Goal: Information Seeking & Learning: Check status

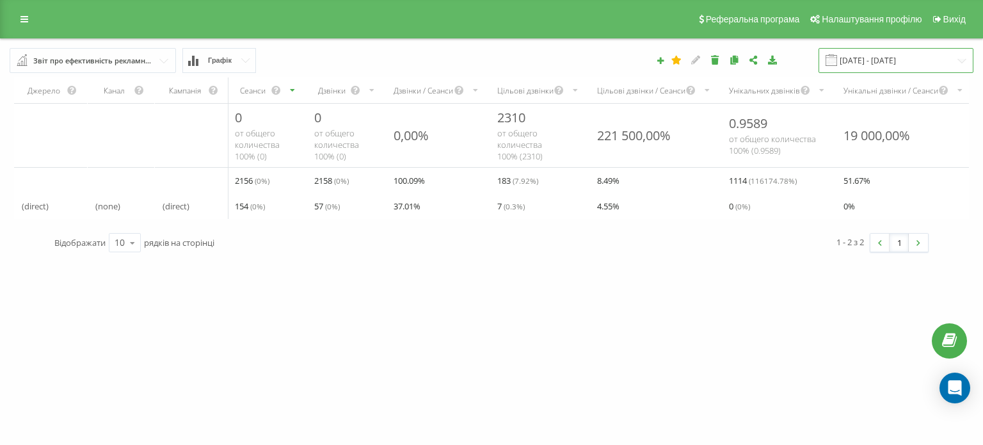
click at [893, 61] on input "[DATE] - [DATE]" at bounding box center [895, 60] width 155 height 25
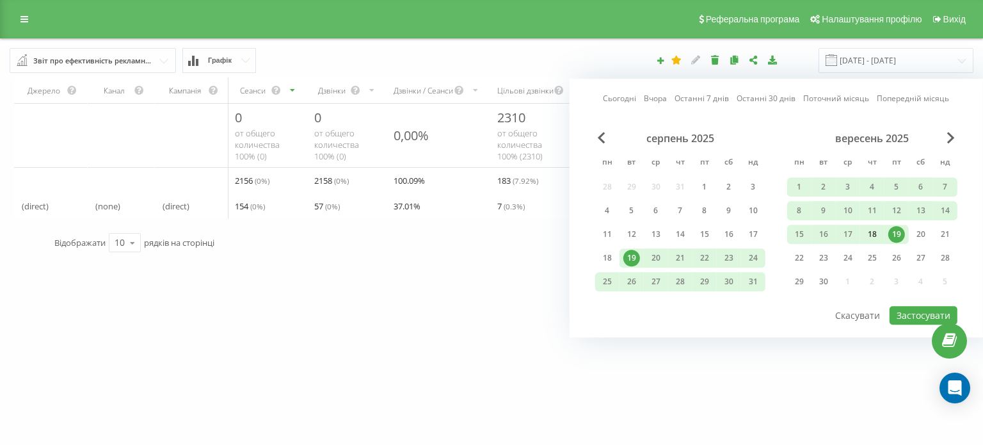
click at [875, 237] on div "18" at bounding box center [872, 234] width 17 height 17
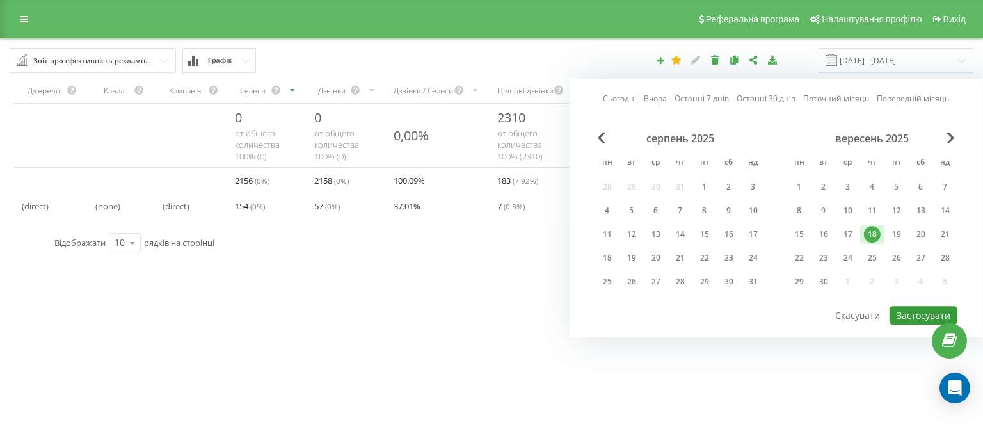
click at [922, 310] on button "Застосувати" at bounding box center [924, 315] width 68 height 19
type input "18.09.2025 - 18.09.2025"
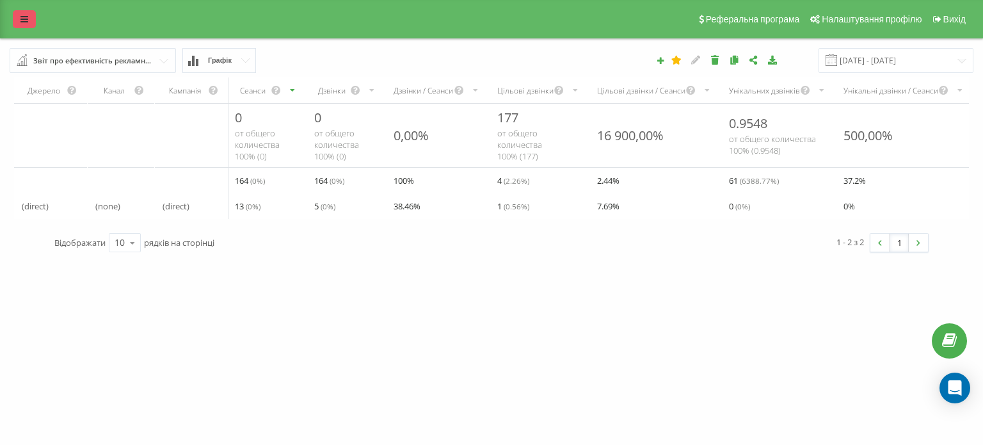
click at [24, 22] on icon at bounding box center [24, 19] width 8 height 9
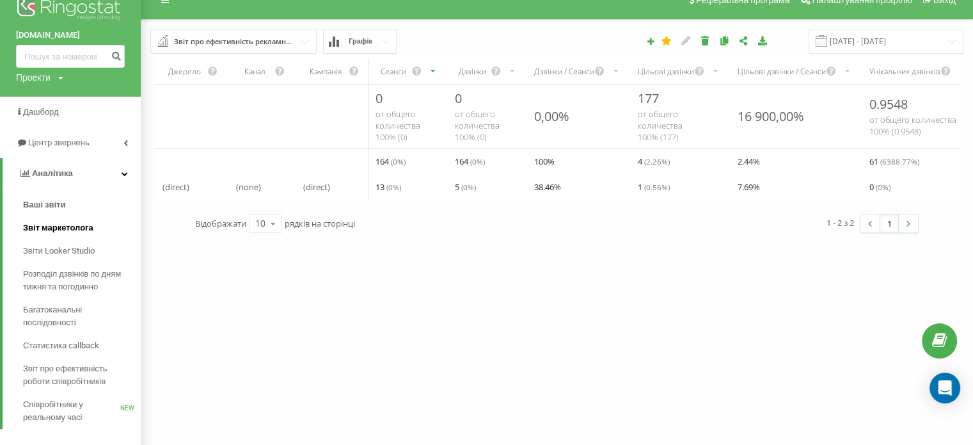
scroll to position [35, 0]
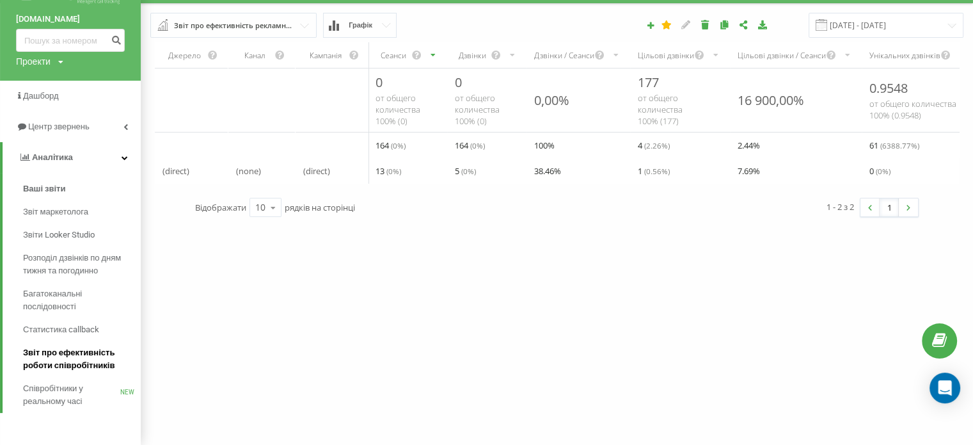
click at [77, 358] on span "Звіт про ефективність роботи співробітників" at bounding box center [78, 359] width 111 height 26
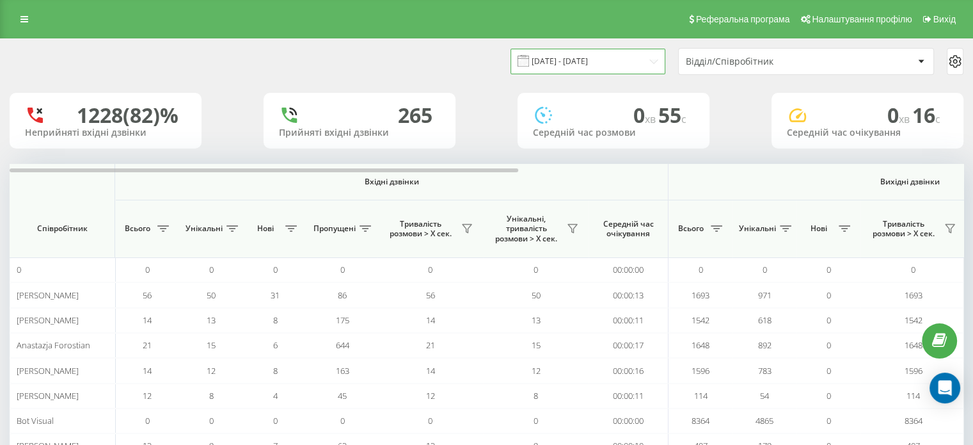
click at [566, 61] on input "[DATE] - [DATE]" at bounding box center [588, 61] width 155 height 25
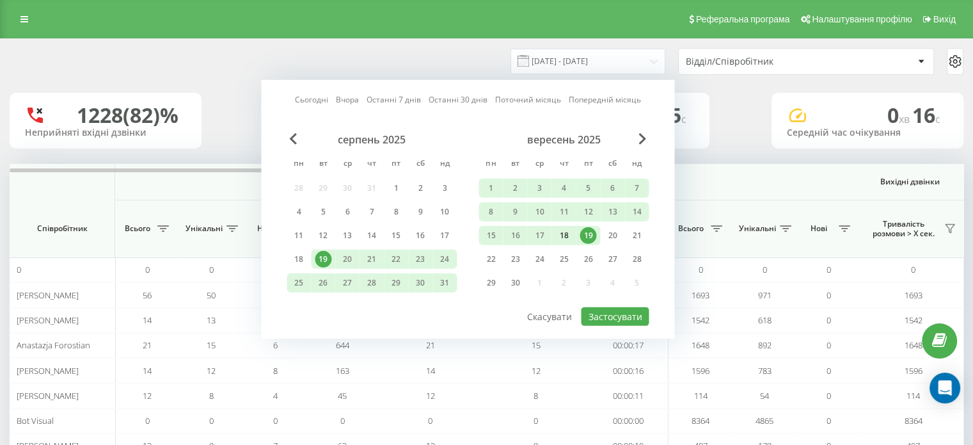
click at [566, 232] on div "18" at bounding box center [563, 235] width 17 height 17
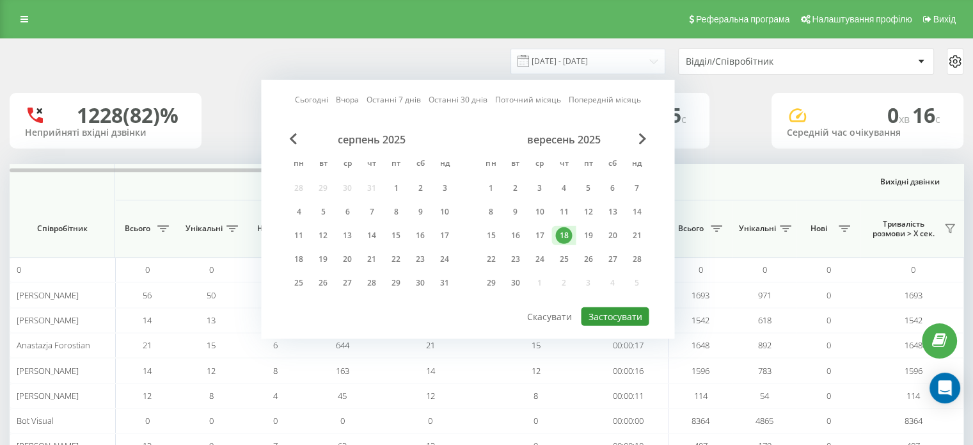
click at [607, 307] on button "Застосувати" at bounding box center [615, 316] width 68 height 19
type input "[DATE] - [DATE]"
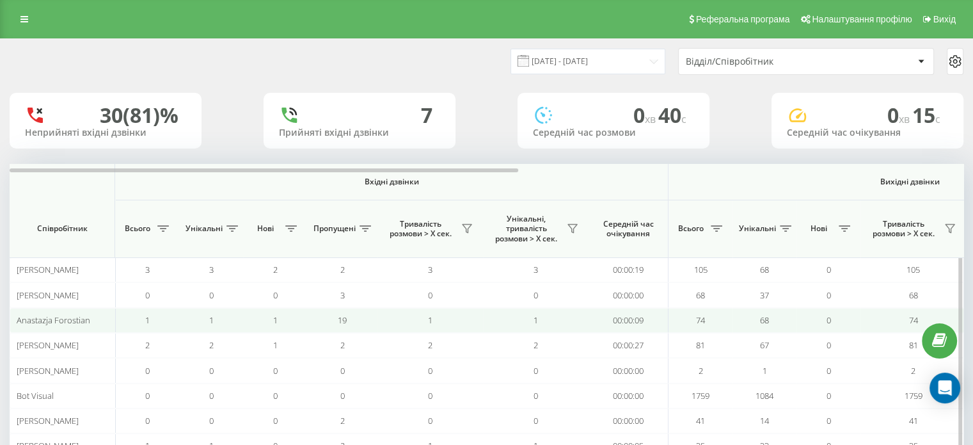
click at [843, 319] on td "0" at bounding box center [829, 320] width 64 height 25
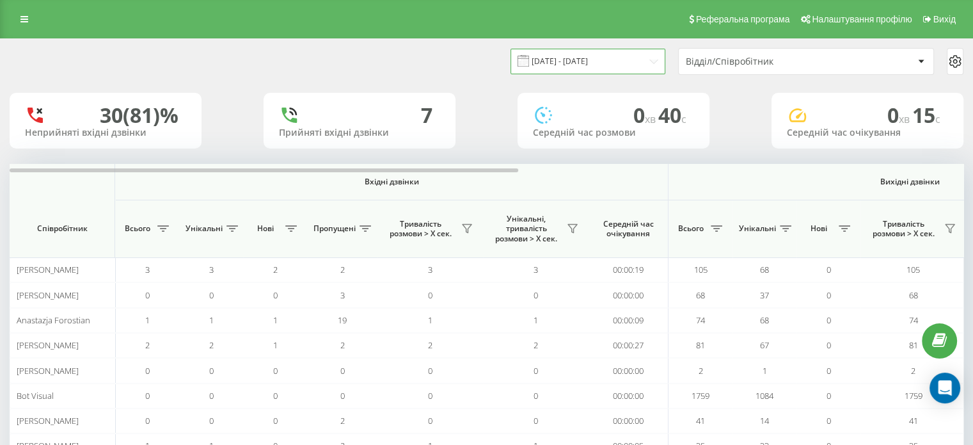
click at [627, 67] on input "18.09.2025 - 18.09.2025" at bounding box center [588, 61] width 155 height 25
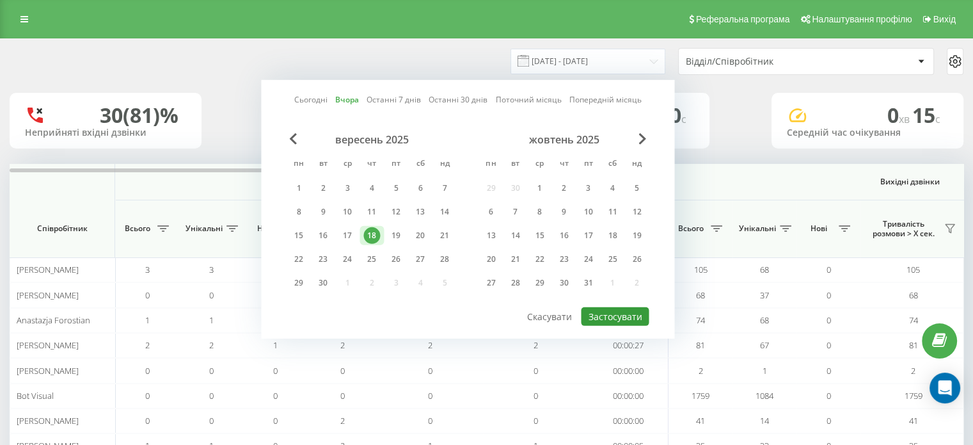
click at [613, 314] on button "Застосувати" at bounding box center [615, 316] width 68 height 19
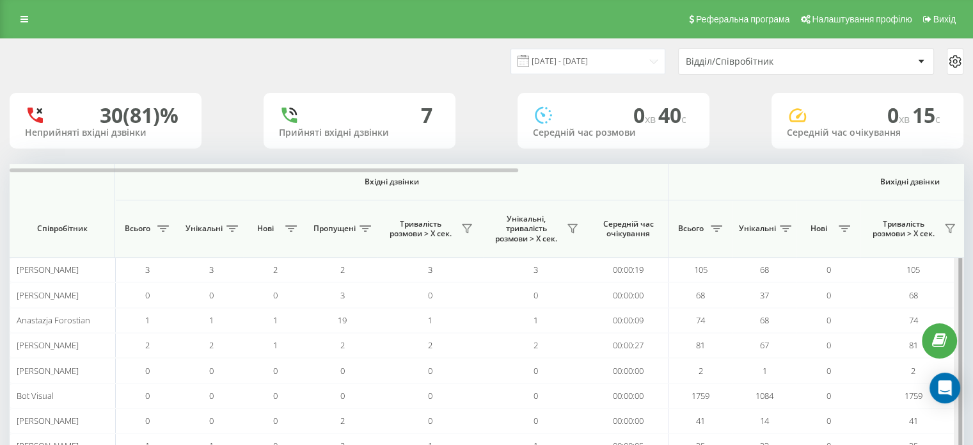
drag, startPoint x: 961, startPoint y: 286, endPoint x: 969, endPoint y: 385, distance: 98.9
click at [969, 385] on div "18.09.2025 - 18.09.2025 Відділ/Співробітник 30 (81)% Неприйняті вхідні дзвінки …" at bounding box center [486, 292] width 973 height 508
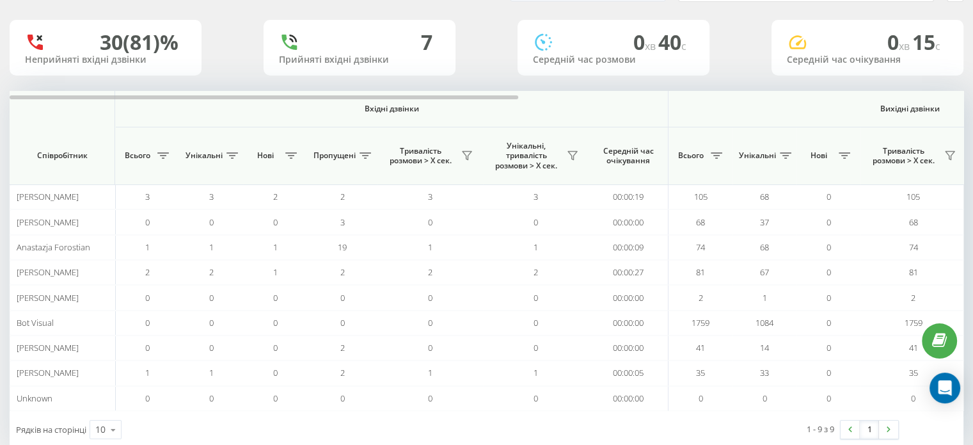
scroll to position [99, 0]
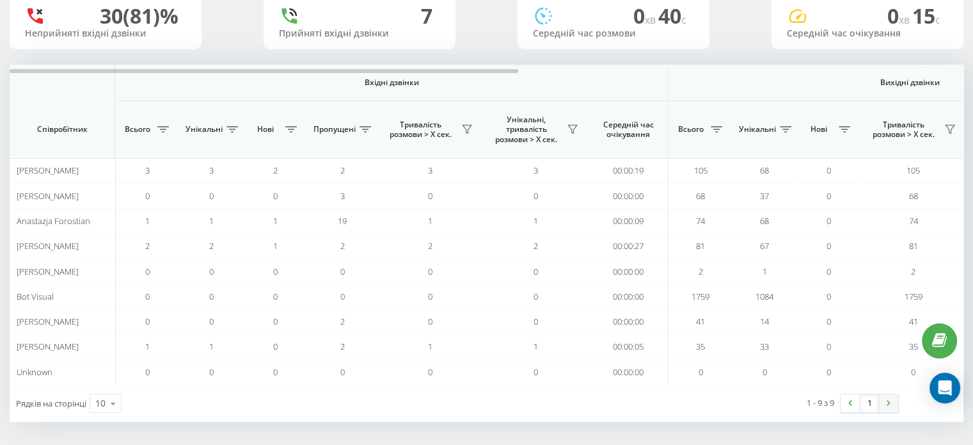
click at [890, 403] on img at bounding box center [889, 403] width 4 height 6
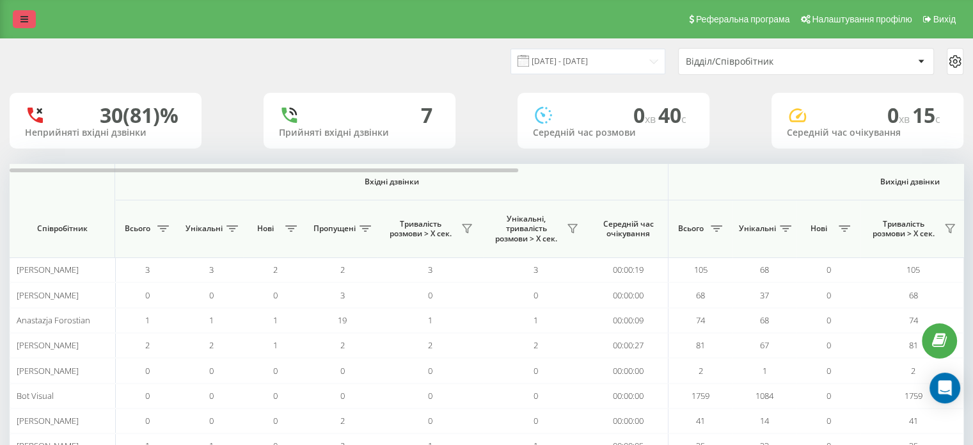
click at [26, 20] on icon at bounding box center [24, 19] width 8 height 9
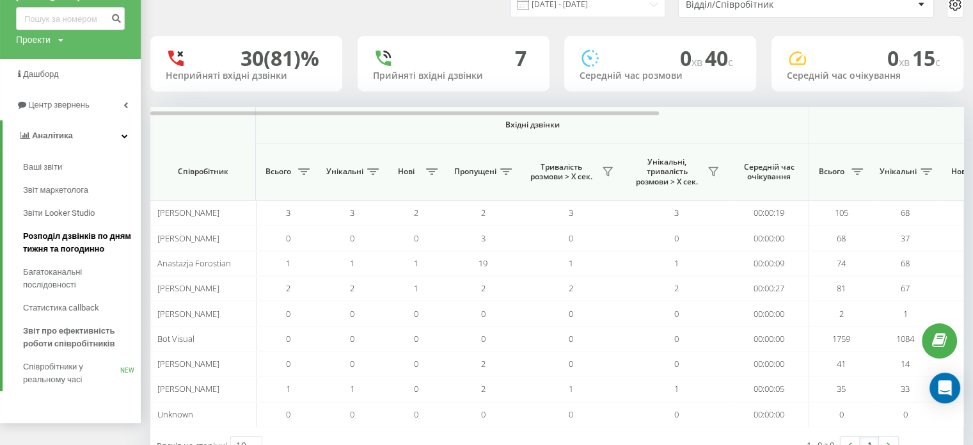
scroll to position [35, 0]
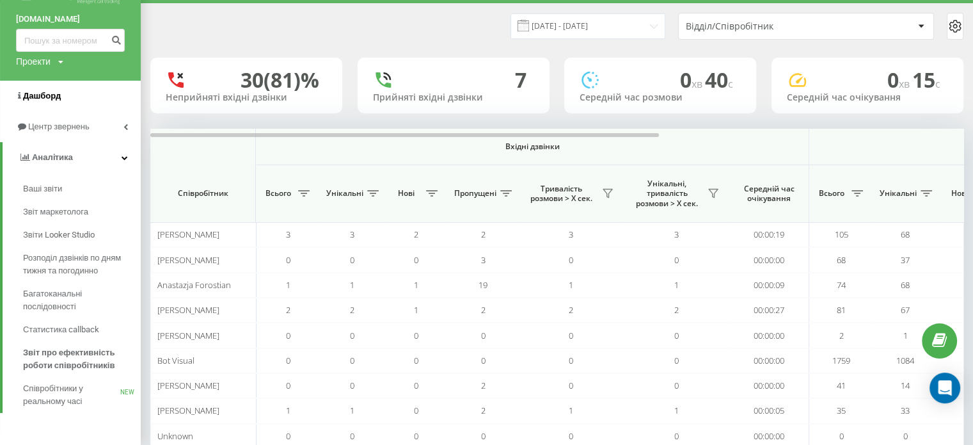
click at [46, 92] on span "Дашборд" at bounding box center [42, 96] width 38 height 10
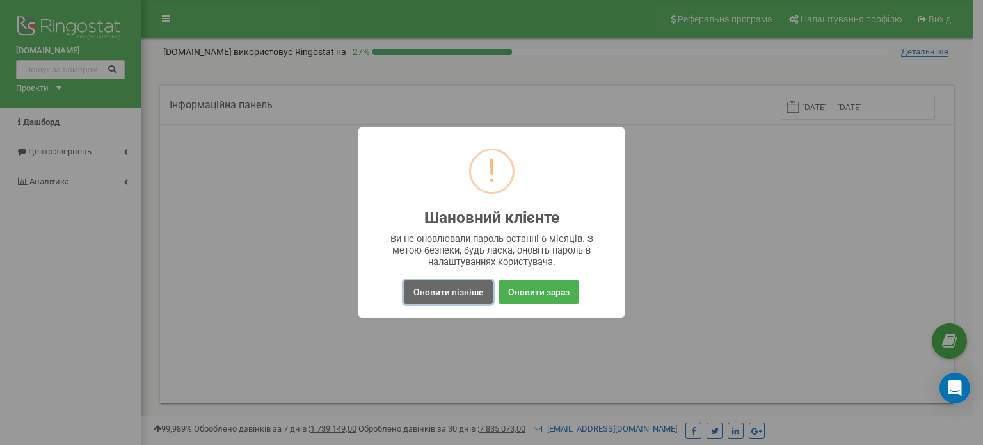
click at [452, 293] on button "Оновити пізніше" at bounding box center [448, 292] width 89 height 24
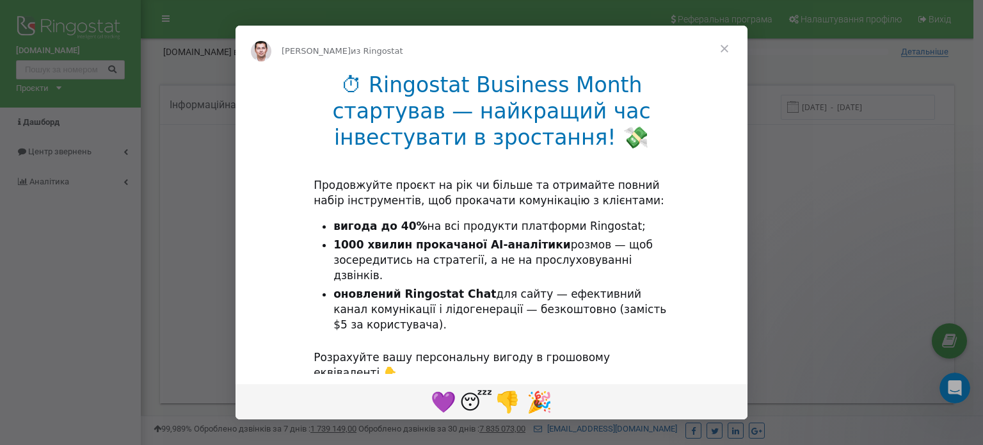
click at [724, 48] on span "Закрыть" at bounding box center [724, 49] width 46 height 46
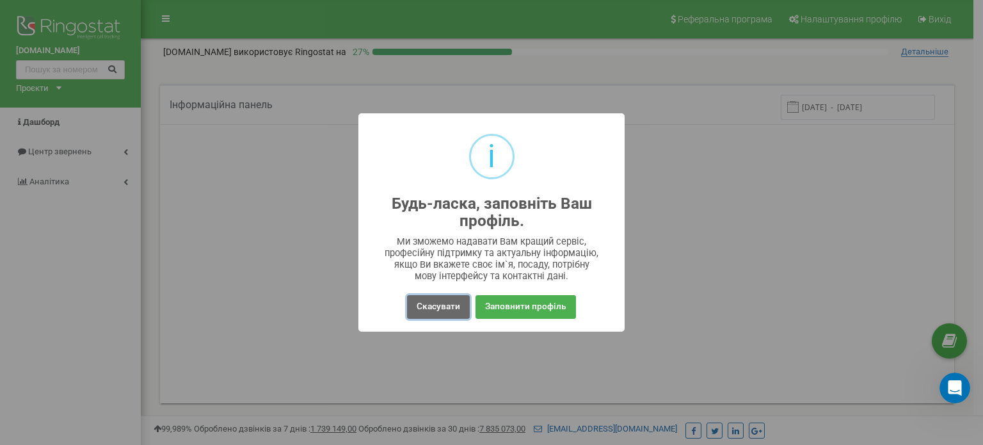
click at [432, 311] on button "Скасувати" at bounding box center [438, 307] width 63 height 24
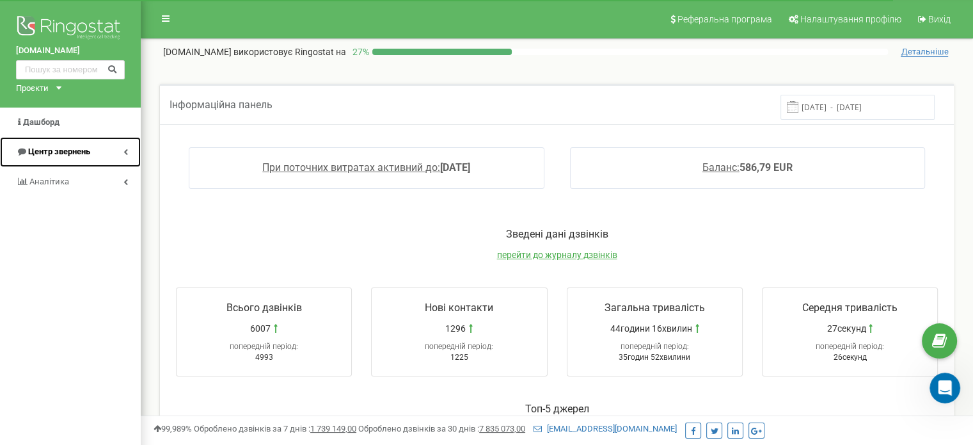
click at [78, 155] on span "Центр звернень" at bounding box center [59, 152] width 62 height 10
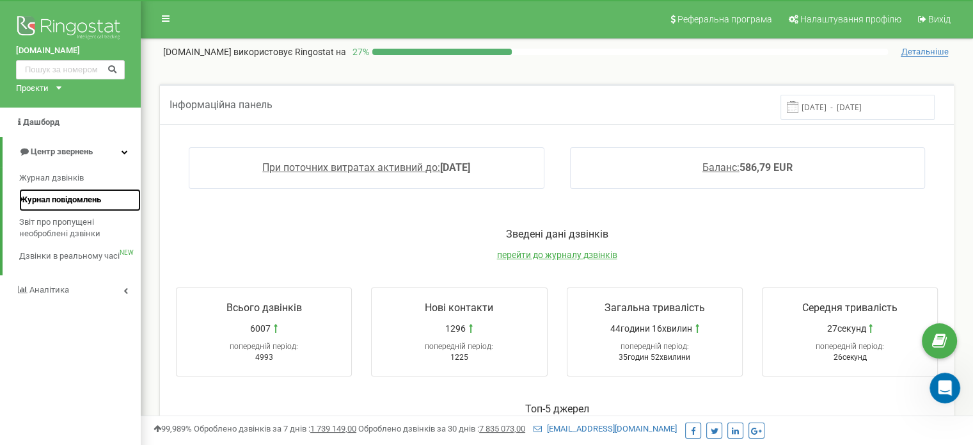
click at [78, 202] on span "Журнал повідомлень" at bounding box center [60, 200] width 82 height 12
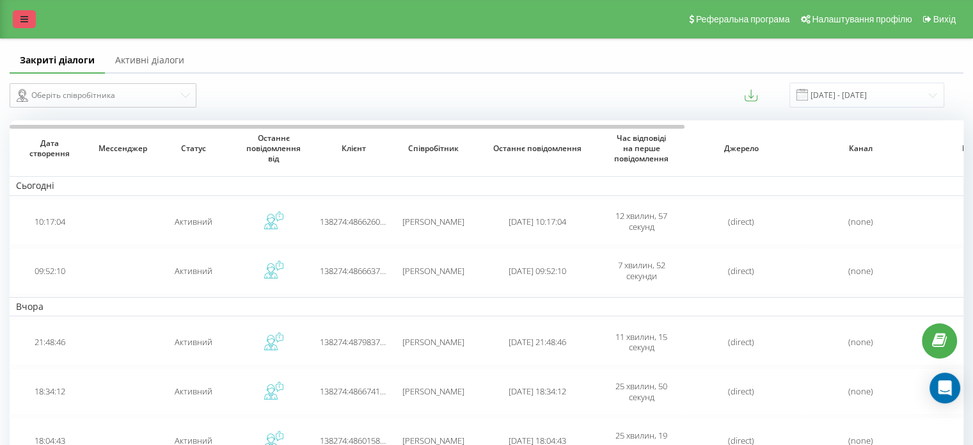
click at [19, 14] on link at bounding box center [24, 19] width 23 height 18
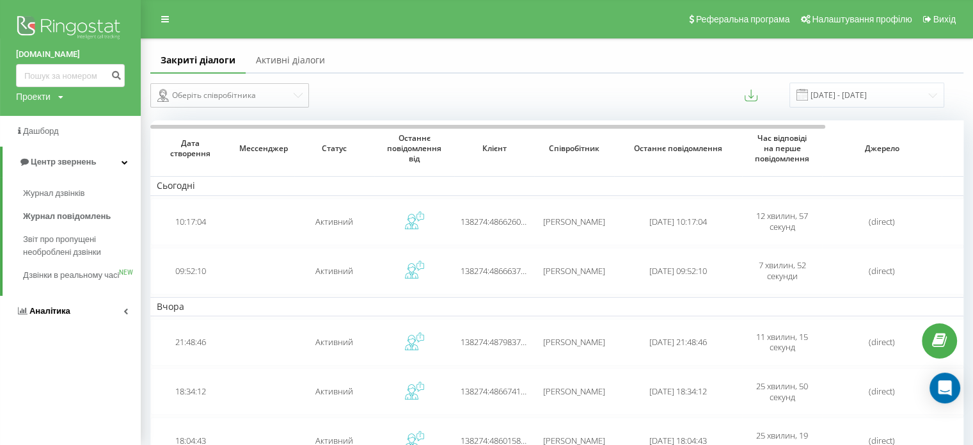
click at [54, 315] on span "Аналiтика" at bounding box center [49, 311] width 41 height 10
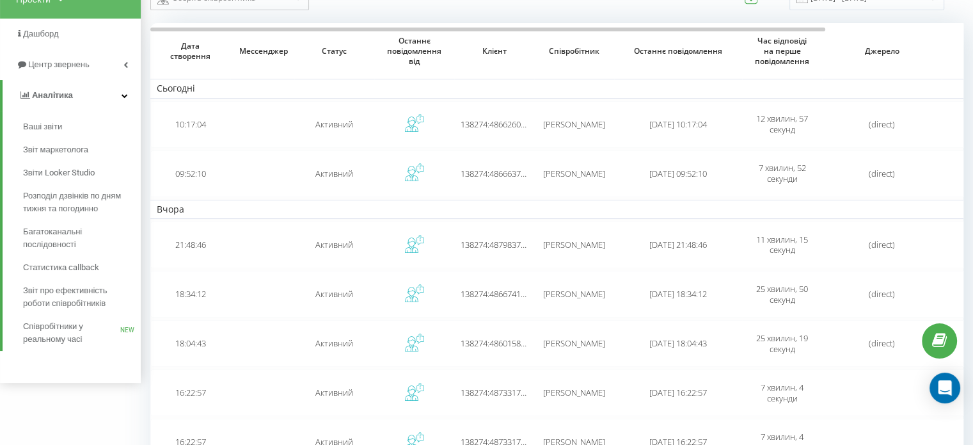
scroll to position [128, 0]
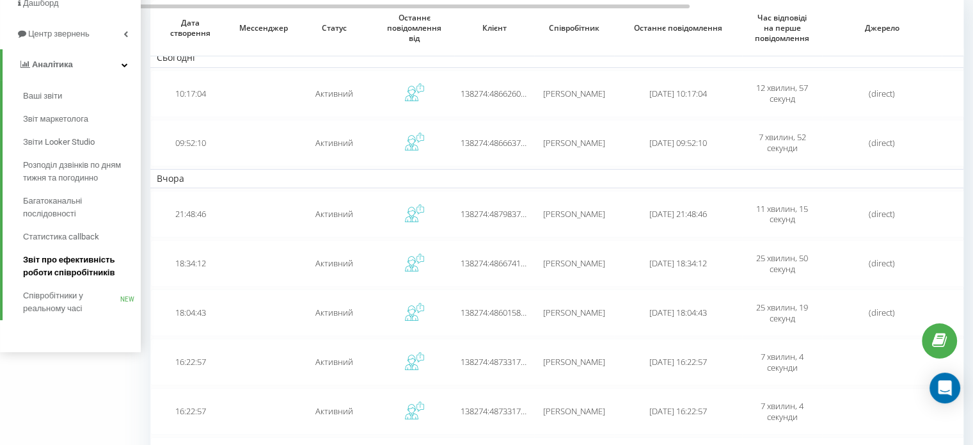
click at [76, 269] on span "Звіт про ефективність роботи співробітників" at bounding box center [78, 266] width 111 height 26
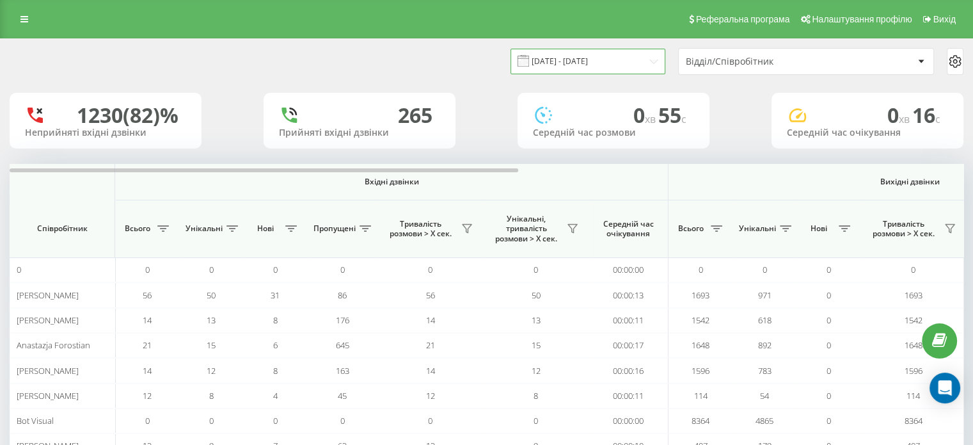
click at [573, 70] on input "[DATE] - [DATE]" at bounding box center [588, 61] width 155 height 25
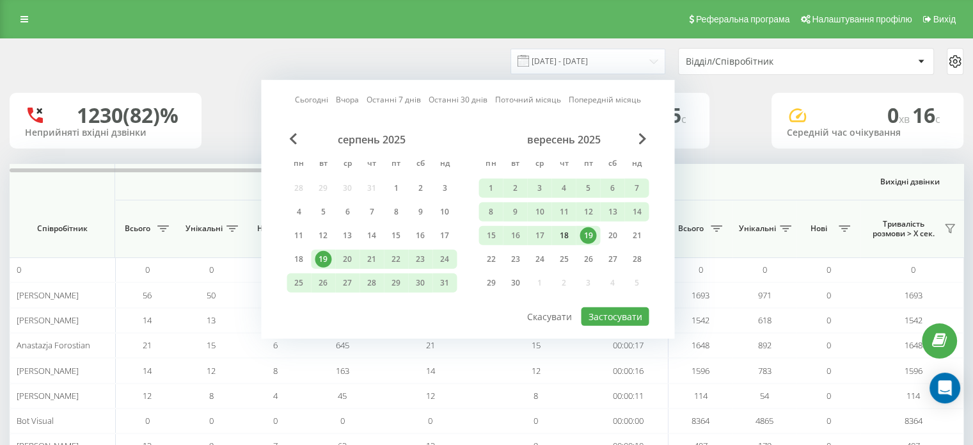
click at [571, 238] on div "18" at bounding box center [563, 235] width 17 height 17
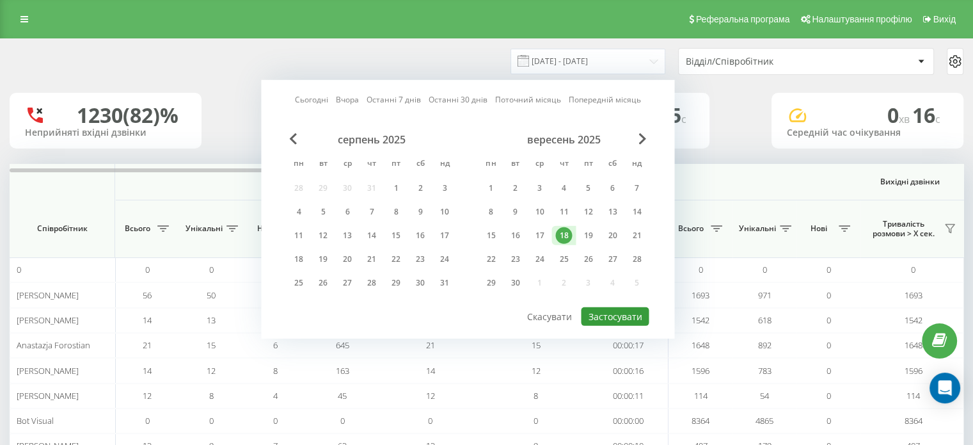
click at [619, 309] on button "Застосувати" at bounding box center [615, 316] width 68 height 19
type input "[DATE] - [DATE]"
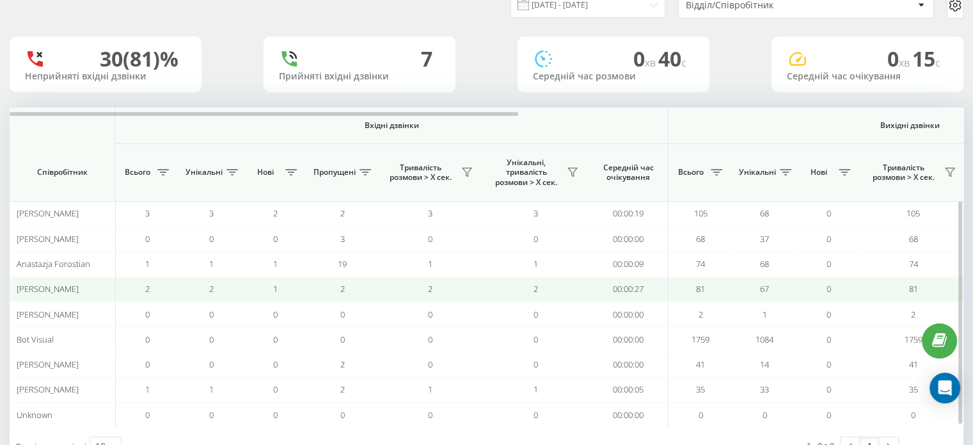
scroll to position [35, 0]
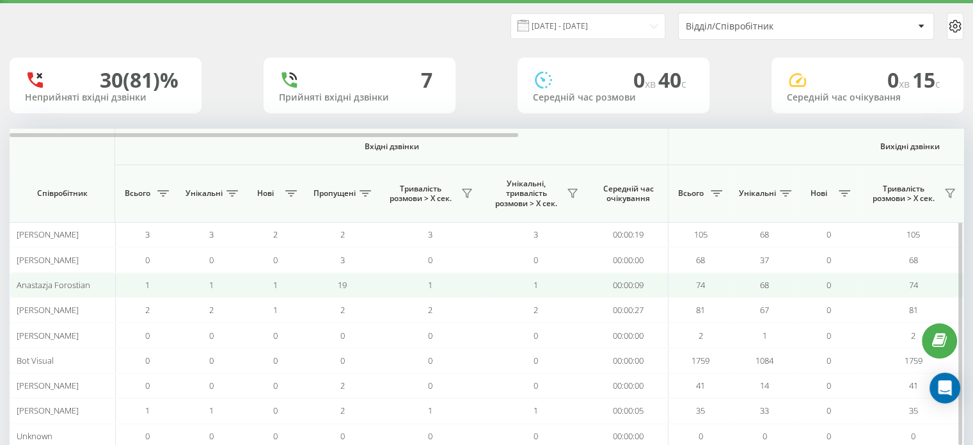
click at [72, 283] on span "Anastazja Forostian" at bounding box center [54, 285] width 74 height 12
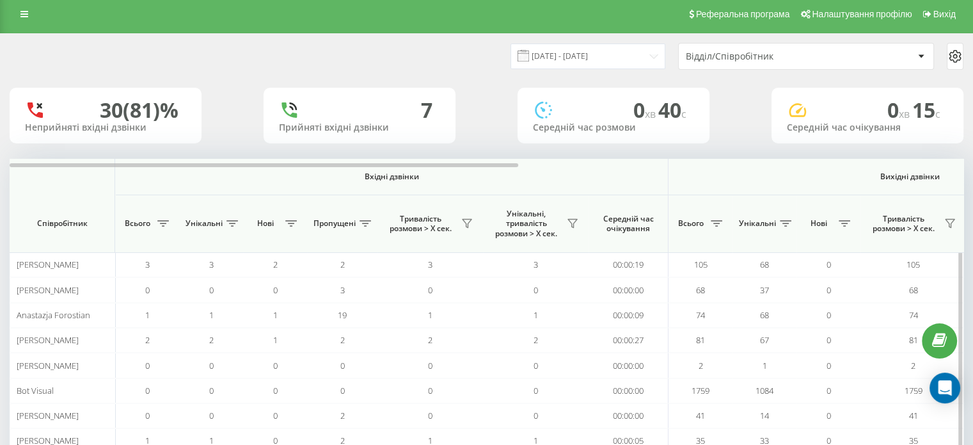
scroll to position [0, 0]
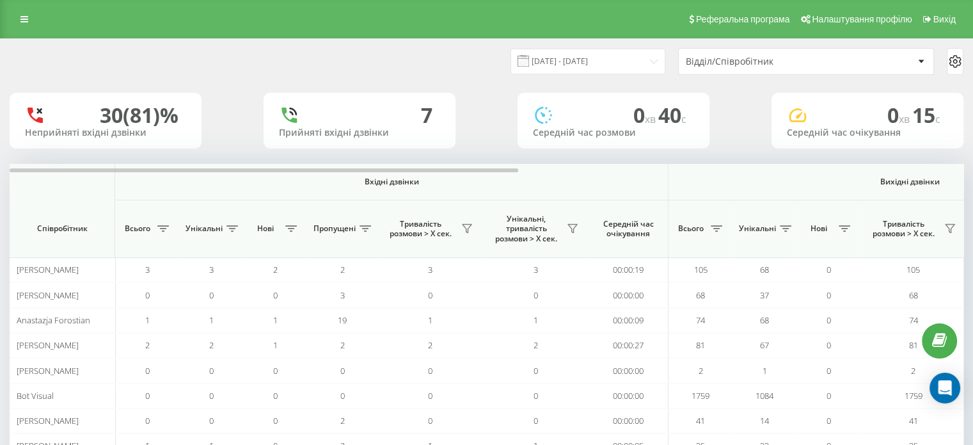
click at [773, 58] on div "Відділ/Співробітник" at bounding box center [762, 61] width 153 height 11
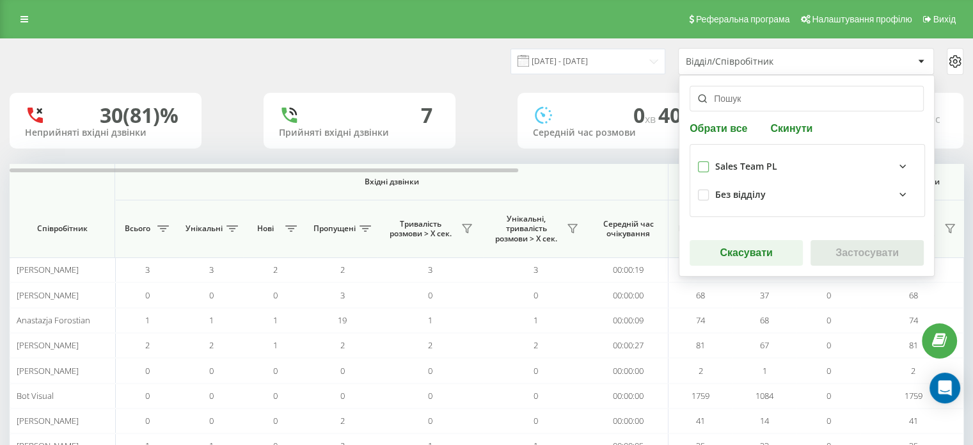
click at [701, 161] on label at bounding box center [703, 161] width 11 height 0
checkbox input "true"
click at [847, 252] on button "Застосувати" at bounding box center [867, 253] width 113 height 26
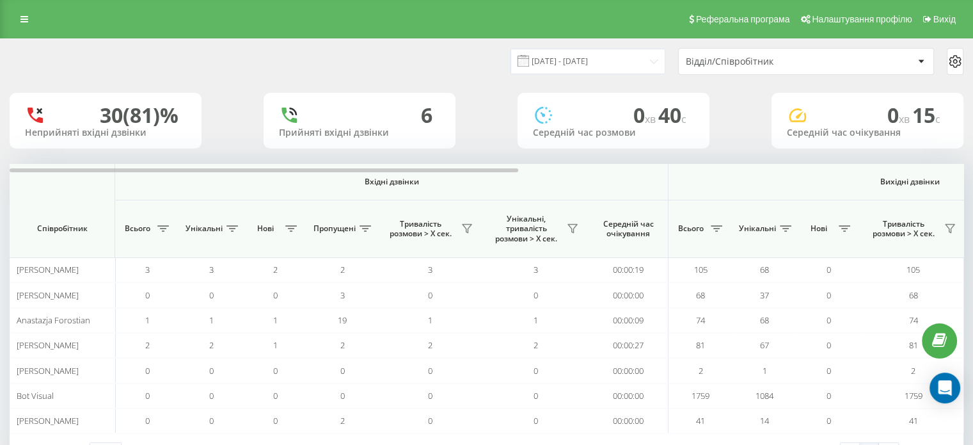
click at [776, 58] on div "Відділ/Співробітник" at bounding box center [762, 61] width 153 height 11
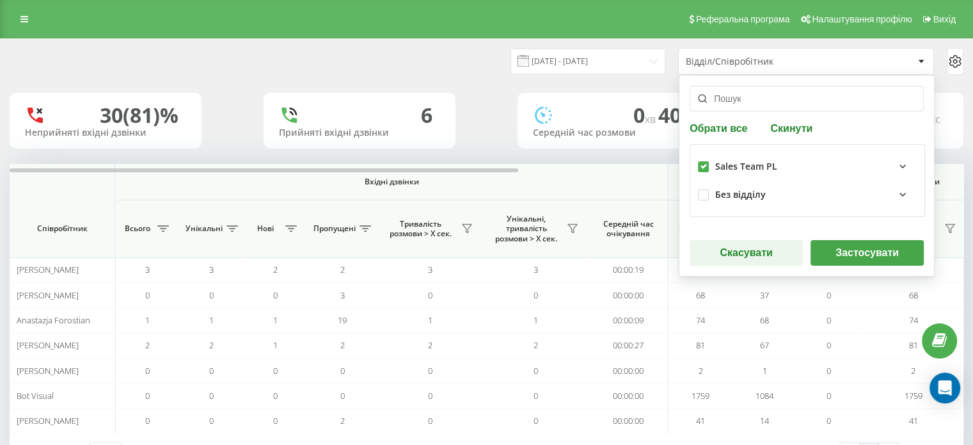
click at [764, 100] on input "text" at bounding box center [807, 99] width 234 height 26
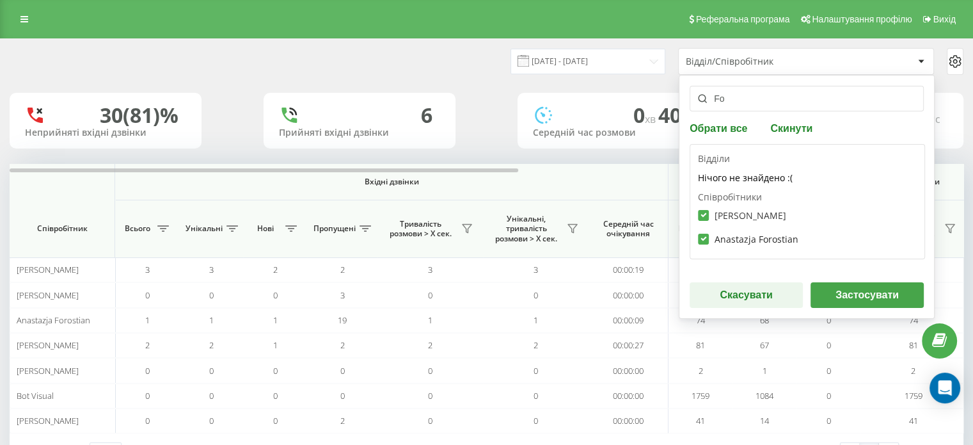
type input "Fo"
click at [698, 219] on label "Anna Fok" at bounding box center [742, 215] width 88 height 11
checkbox input "false"
click at [856, 300] on button "Застосувати" at bounding box center [867, 295] width 113 height 26
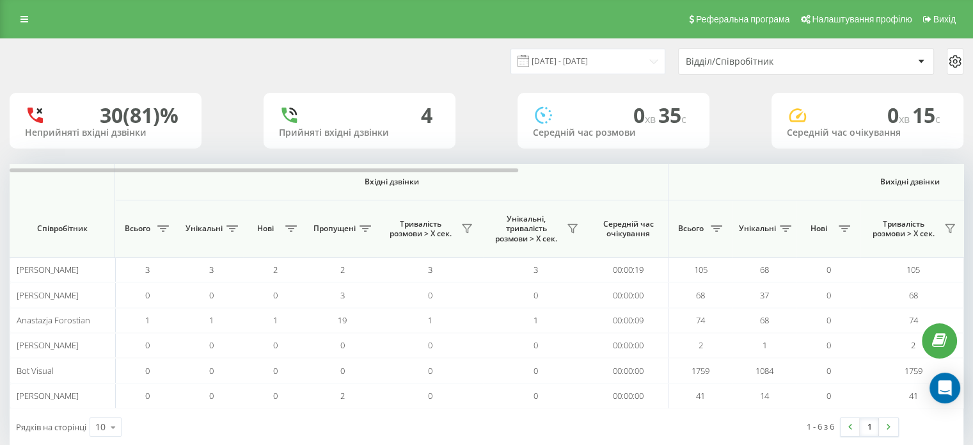
click at [800, 58] on div "Відділ/Співробітник" at bounding box center [762, 61] width 153 height 11
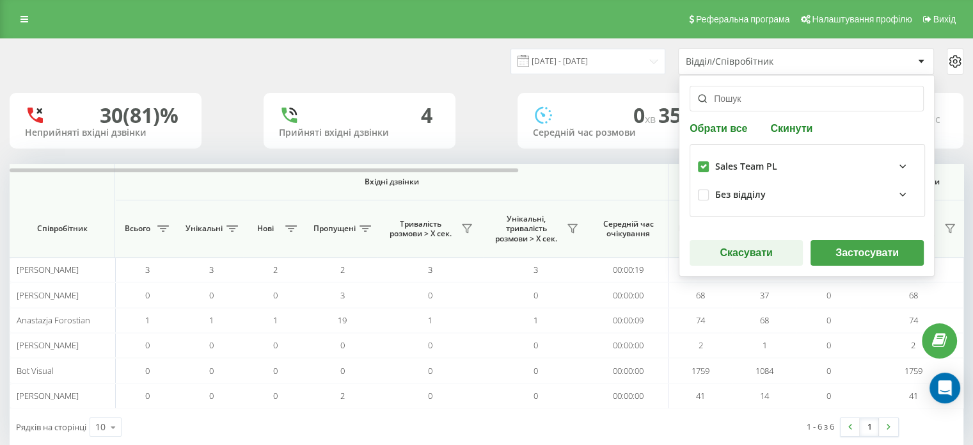
click at [787, 124] on button "Скинути" at bounding box center [792, 128] width 50 height 12
checkbox input "false"
click at [717, 252] on button "Скасувати" at bounding box center [746, 253] width 113 height 26
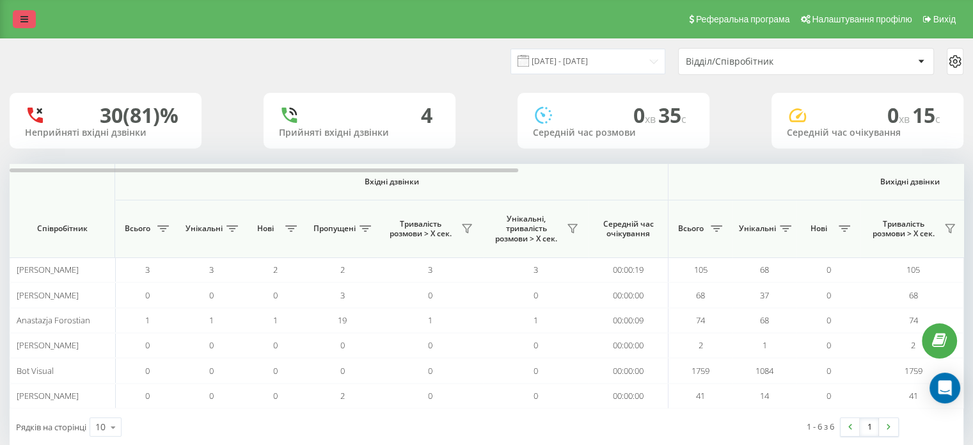
click at [26, 15] on icon at bounding box center [24, 19] width 8 height 9
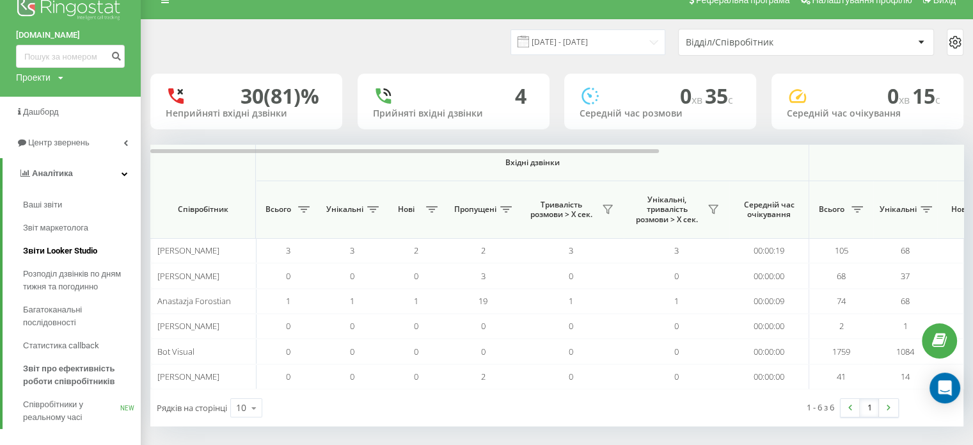
scroll to position [35, 0]
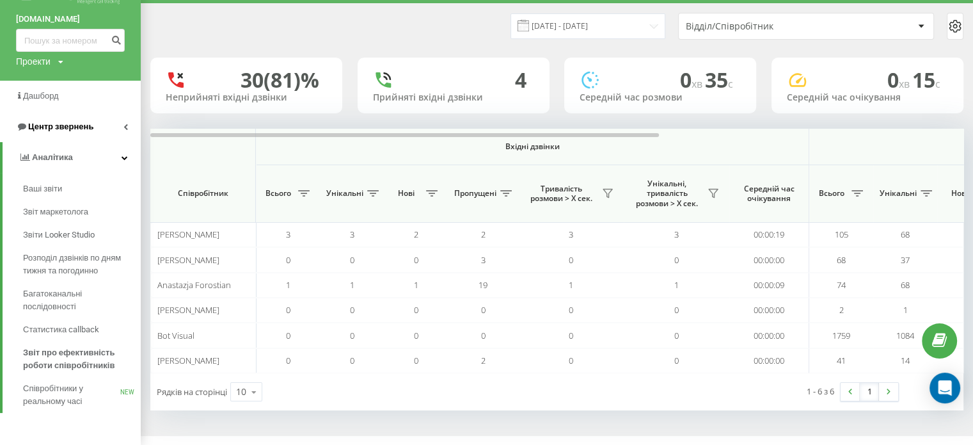
click at [46, 127] on span "Центр звернень" at bounding box center [60, 127] width 65 height 10
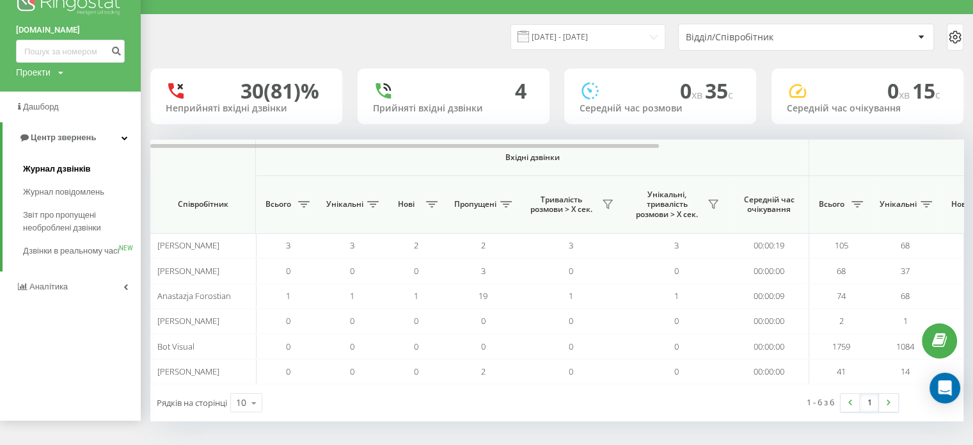
click at [56, 167] on span "Журнал дзвінків" at bounding box center [57, 169] width 68 height 13
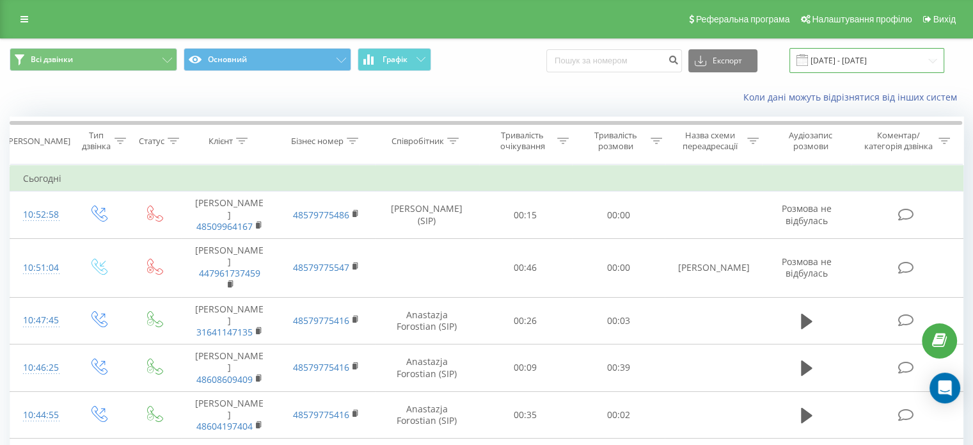
click at [866, 66] on input "[DATE] - [DATE]" at bounding box center [867, 60] width 155 height 25
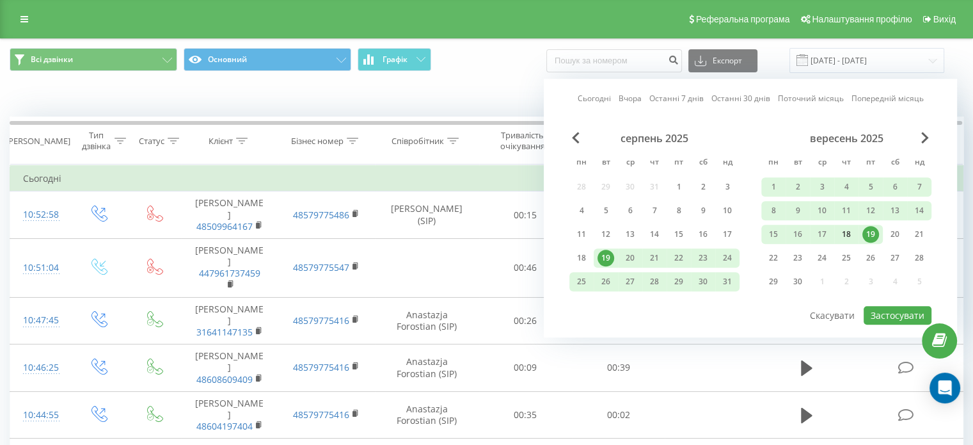
click at [845, 234] on div "18" at bounding box center [846, 234] width 17 height 17
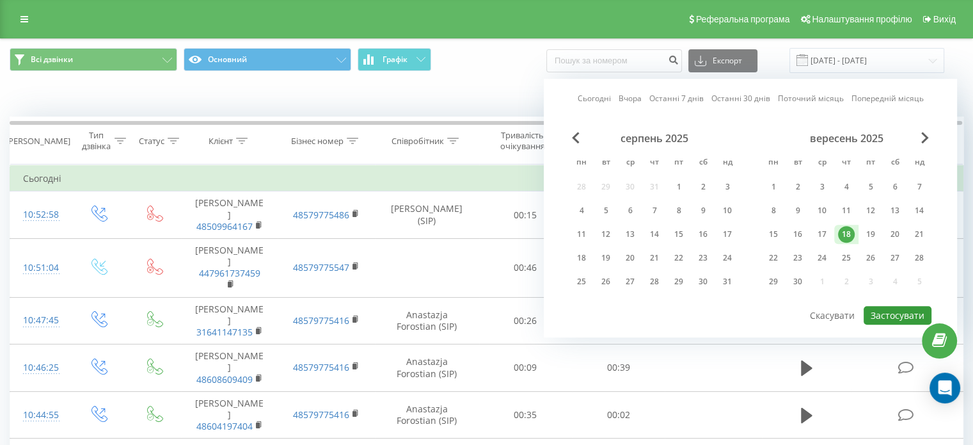
click at [882, 314] on button "Застосувати" at bounding box center [898, 315] width 68 height 19
type input "[DATE] - [DATE]"
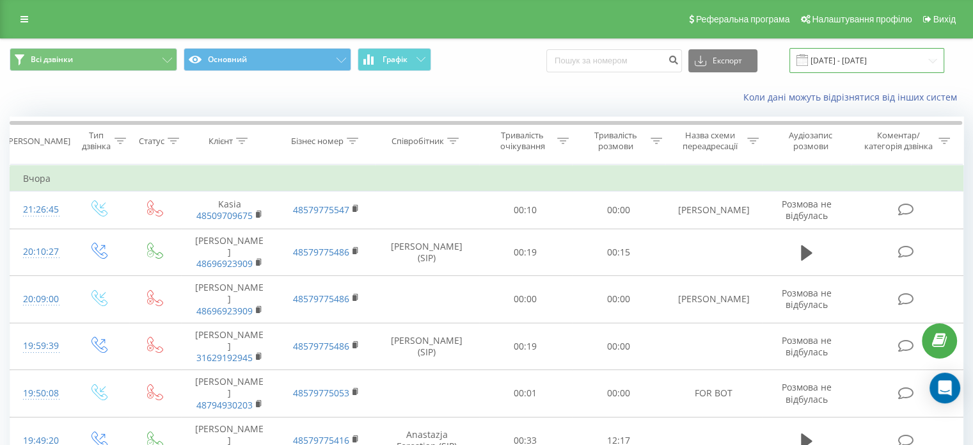
click at [898, 58] on input "[DATE] - [DATE]" at bounding box center [867, 60] width 155 height 25
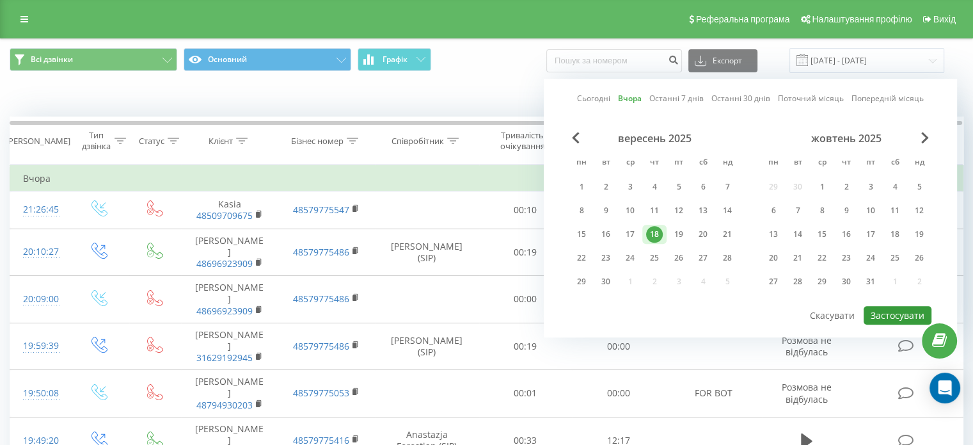
click at [891, 317] on button "Застосувати" at bounding box center [898, 315] width 68 height 19
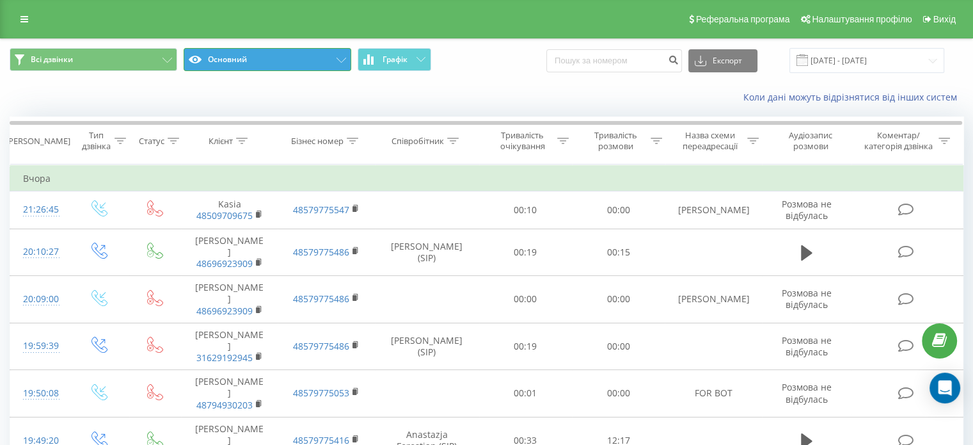
click at [241, 53] on button "Основний" at bounding box center [268, 59] width 168 height 23
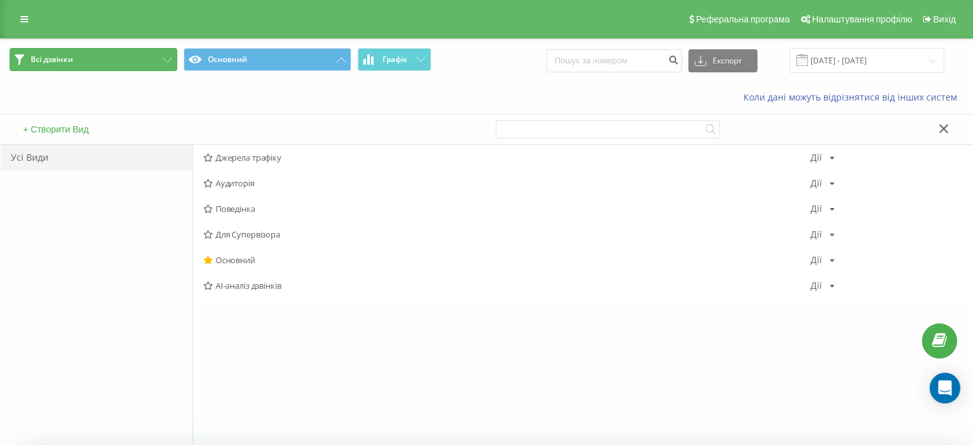
click at [166, 63] on button "Всі дзвінки" at bounding box center [94, 59] width 168 height 23
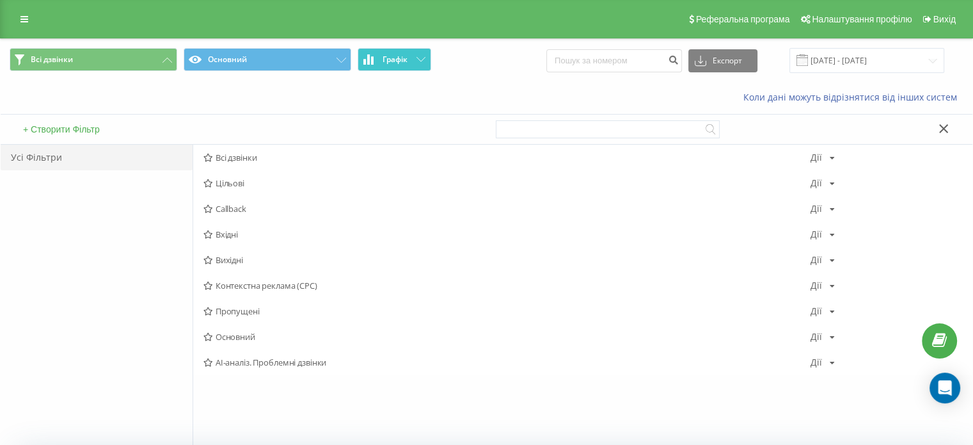
click at [421, 60] on icon at bounding box center [421, 59] width 9 height 4
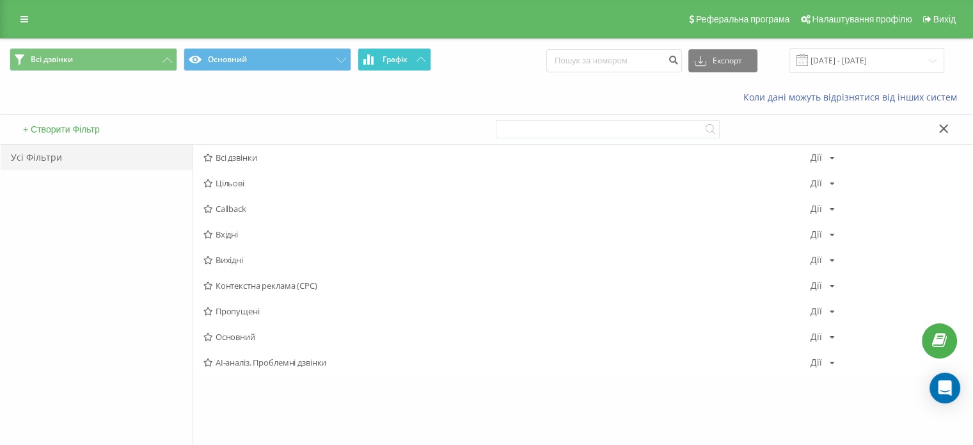
click at [22, 1] on div "Реферальна програма Налаштування профілю Вихід" at bounding box center [486, 19] width 973 height 38
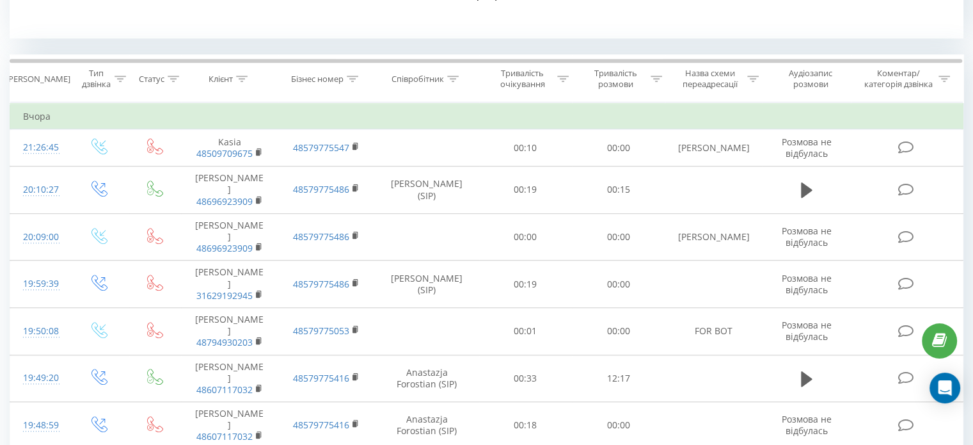
scroll to position [896, 0]
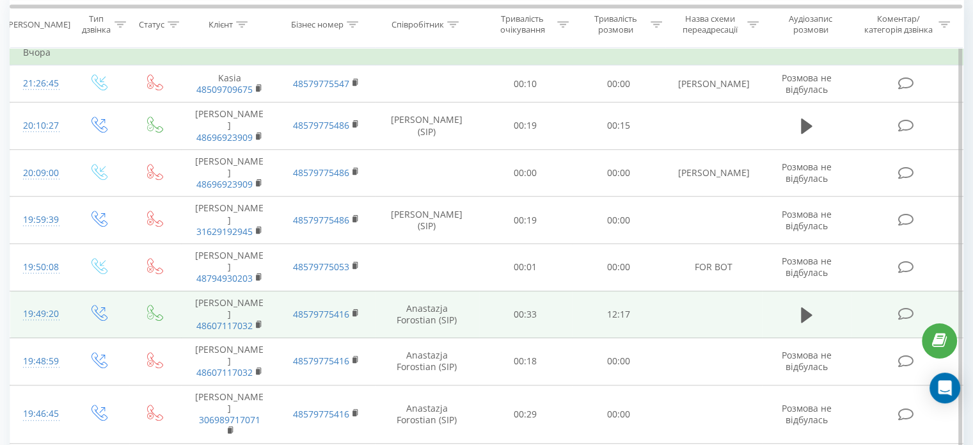
click at [430, 291] on td "Anastazja Forostian (SIP)" at bounding box center [427, 314] width 104 height 47
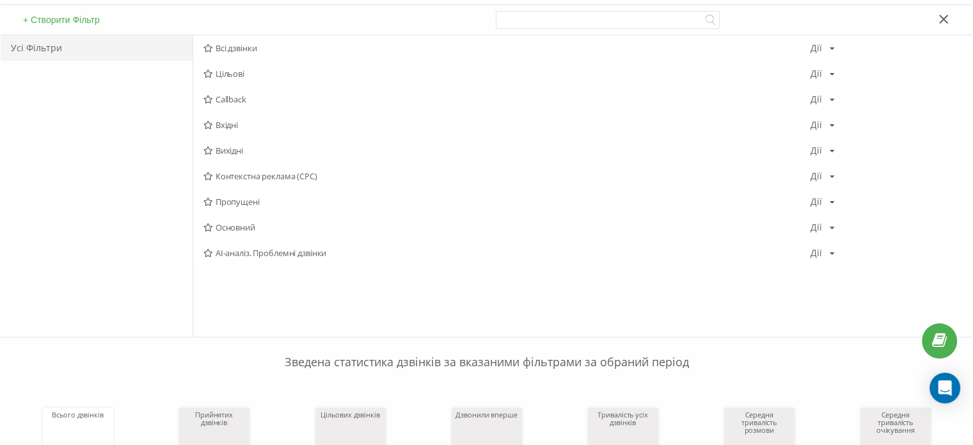
scroll to position [0, 0]
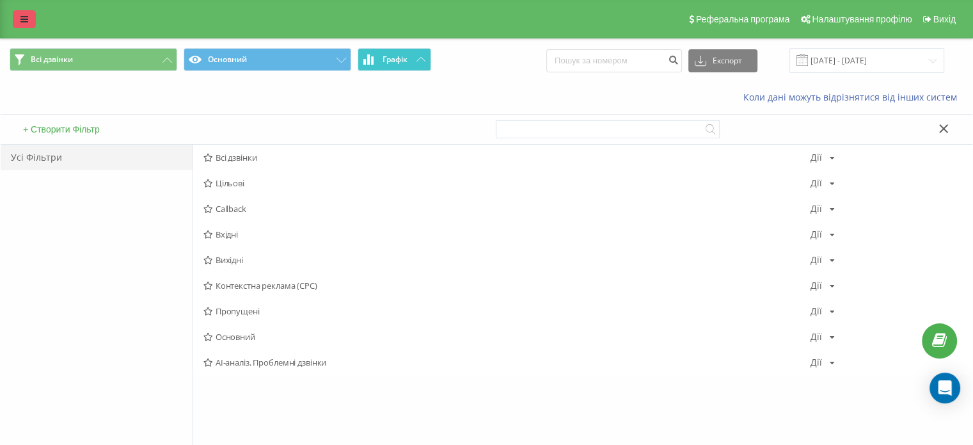
click at [20, 12] on link at bounding box center [24, 19] width 23 height 18
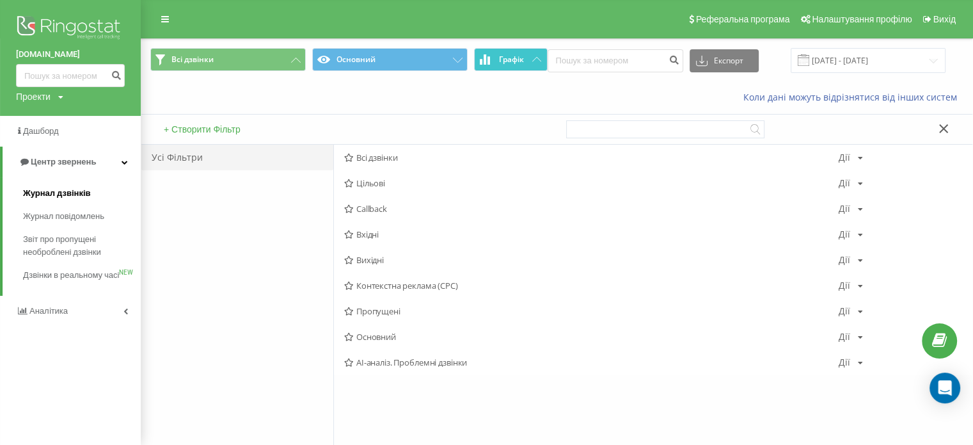
click at [63, 191] on span "Журнал дзвінків" at bounding box center [57, 193] width 68 height 13
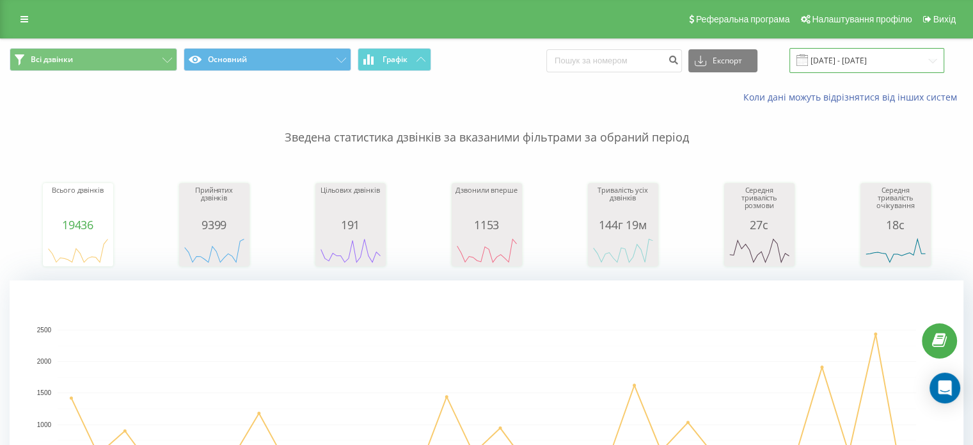
click at [821, 64] on input "[DATE] - [DATE]" at bounding box center [867, 60] width 155 height 25
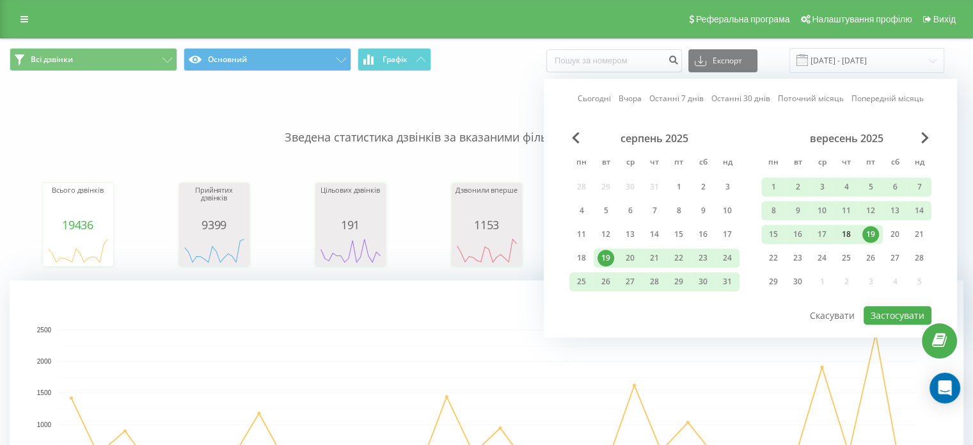
click at [847, 231] on div "18" at bounding box center [846, 234] width 17 height 17
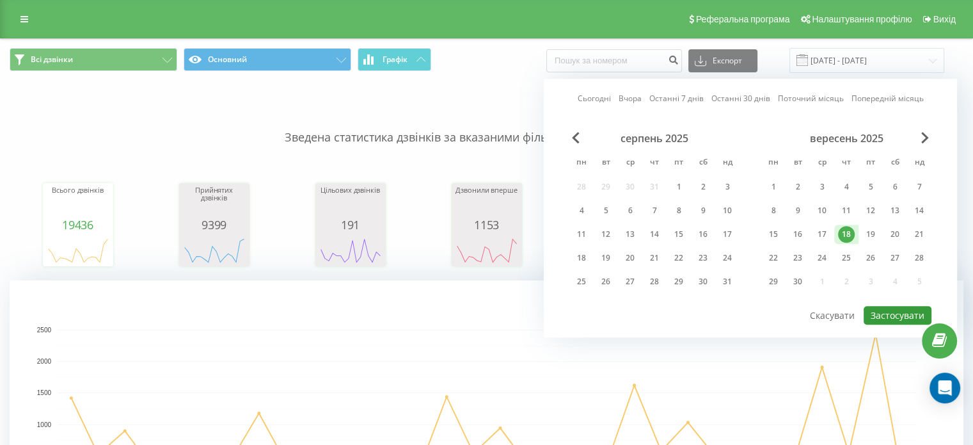
click at [886, 310] on button "Застосувати" at bounding box center [898, 315] width 68 height 19
type input "18.09.2025 - 18.09.2025"
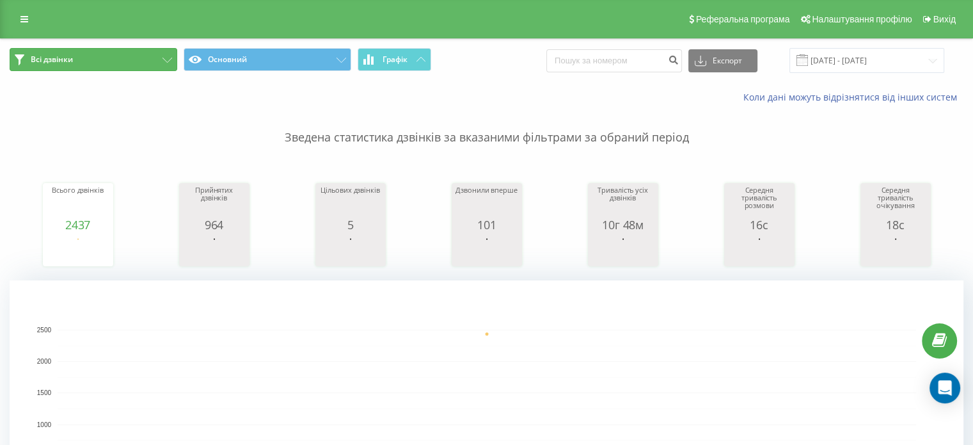
click at [113, 61] on button "Всі дзвінки" at bounding box center [94, 59] width 168 height 23
click at [28, 20] on link at bounding box center [24, 19] width 23 height 18
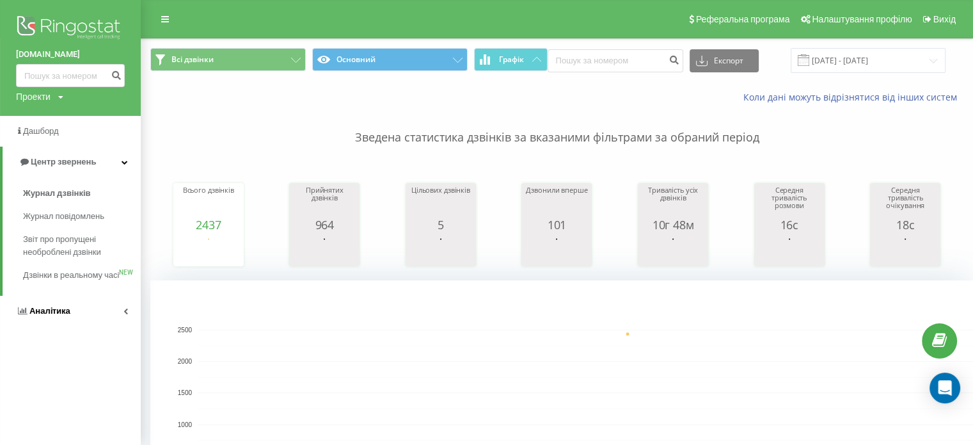
click at [59, 314] on link "Аналiтика" at bounding box center [70, 311] width 141 height 31
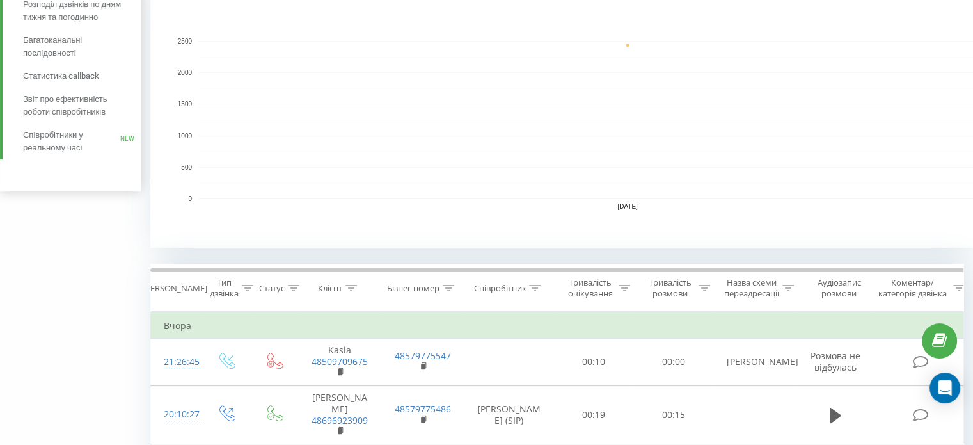
scroll to position [320, 0]
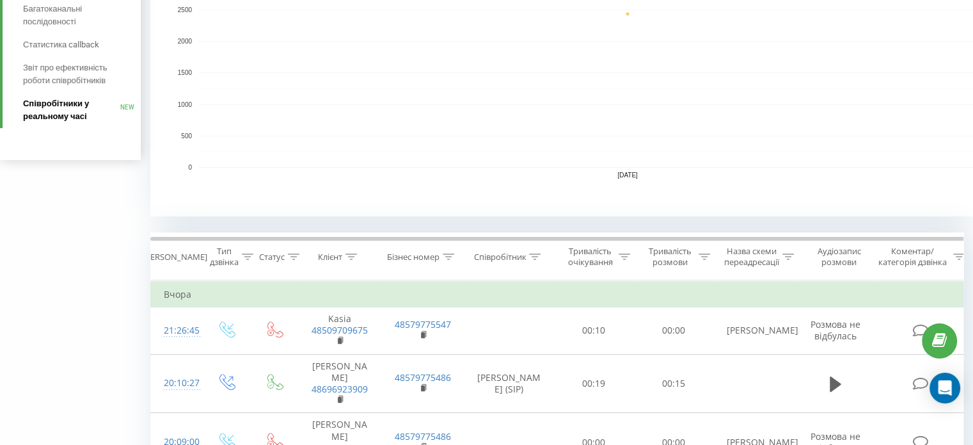
click at [56, 106] on span "Співробітники у реальному часі" at bounding box center [71, 110] width 97 height 26
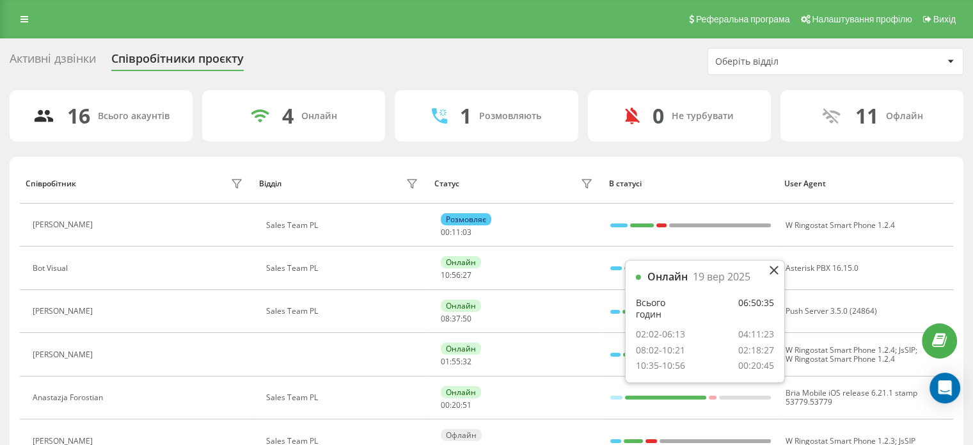
click at [956, 60] on div at bounding box center [950, 61] width 15 height 15
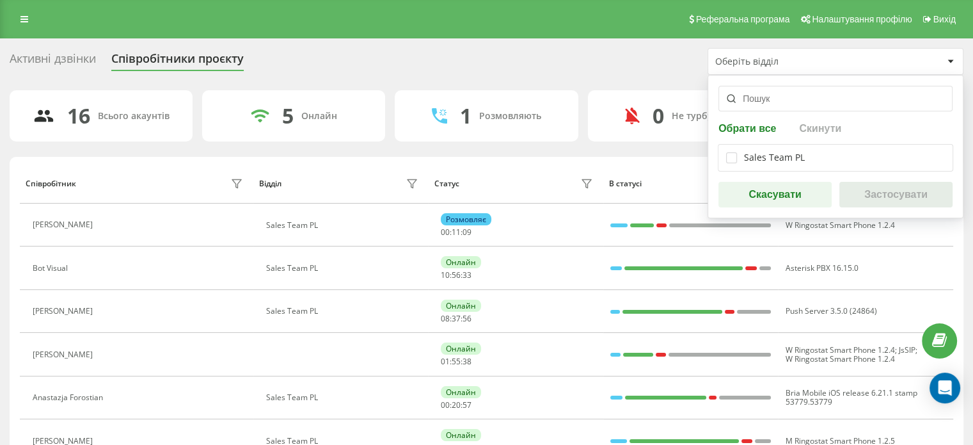
click at [953, 61] on icon at bounding box center [951, 62] width 6 height 4
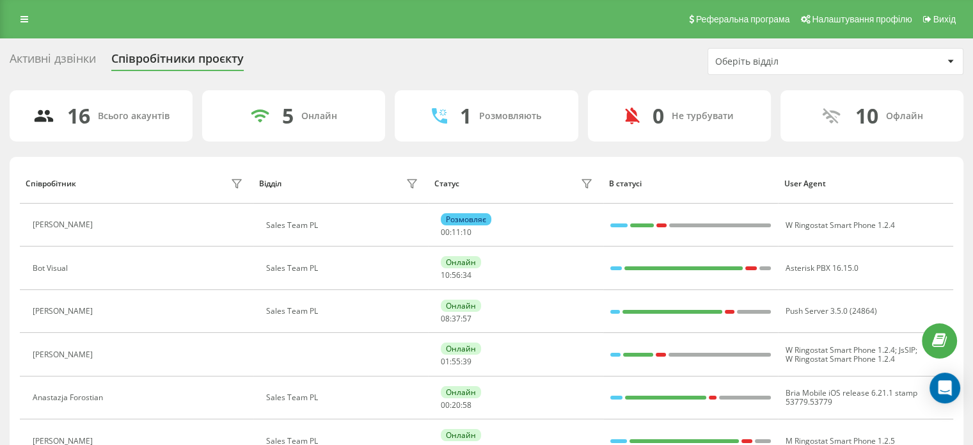
click at [26, 58] on div "Активні дзвінки" at bounding box center [53, 62] width 86 height 20
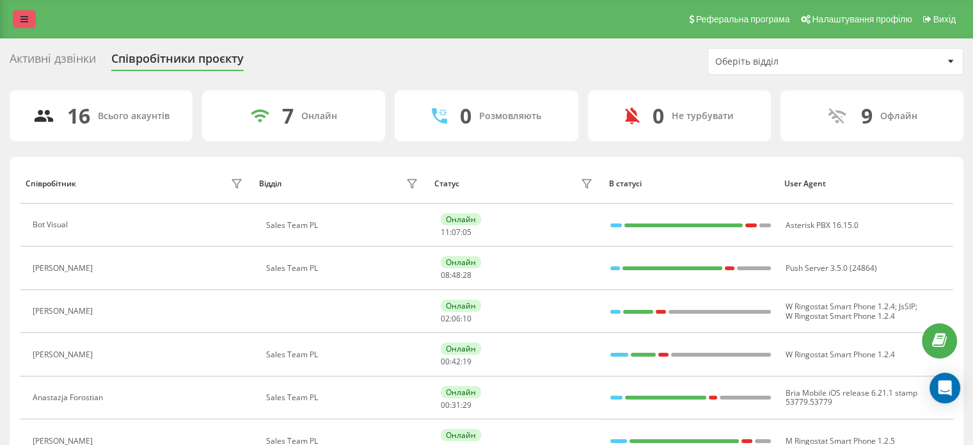
click at [25, 17] on icon at bounding box center [24, 19] width 8 height 9
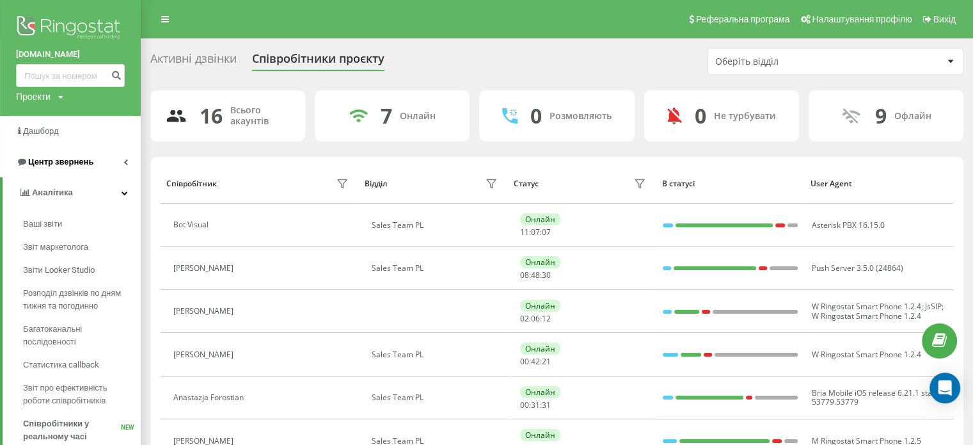
click at [51, 158] on span "Центр звернень" at bounding box center [60, 162] width 65 height 10
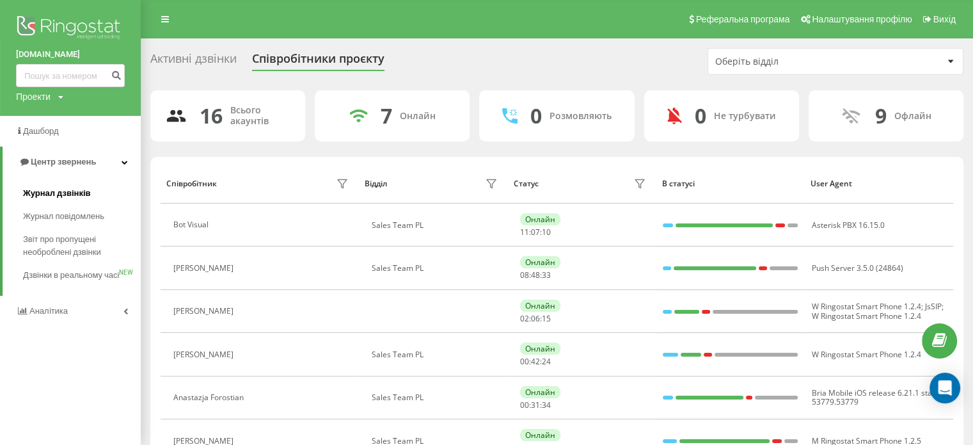
click at [53, 188] on span "Журнал дзвінків" at bounding box center [57, 193] width 68 height 13
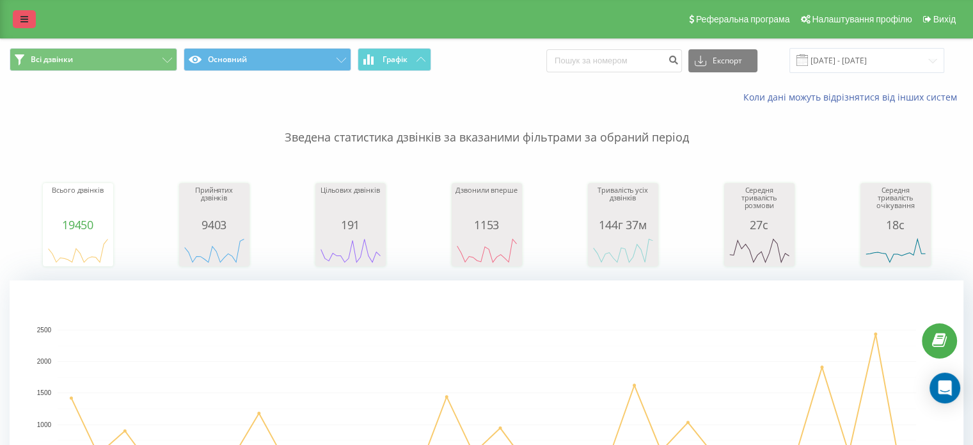
click at [19, 15] on link at bounding box center [24, 19] width 23 height 18
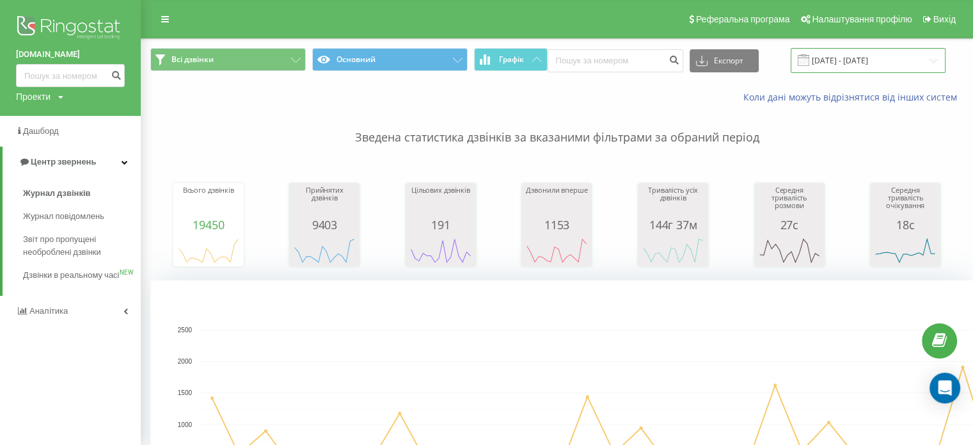
click at [834, 66] on input "19.08.2025 - 19.09.2025" at bounding box center [868, 60] width 155 height 25
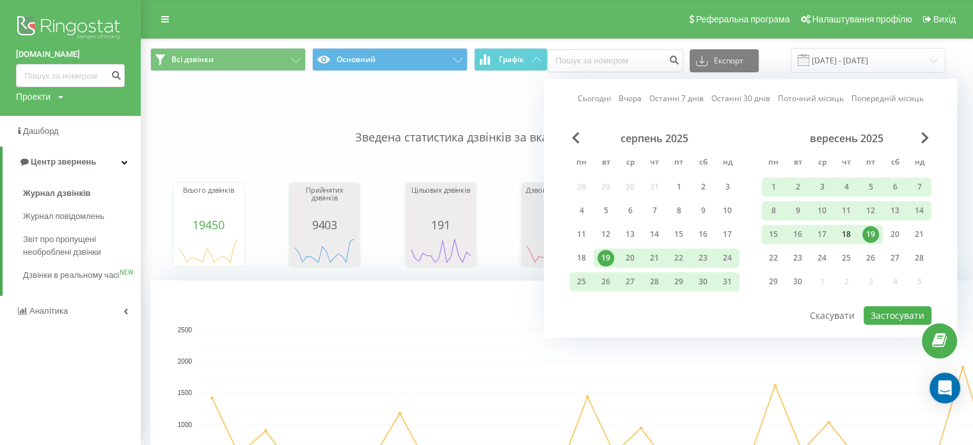
click at [849, 234] on div "18" at bounding box center [846, 234] width 17 height 17
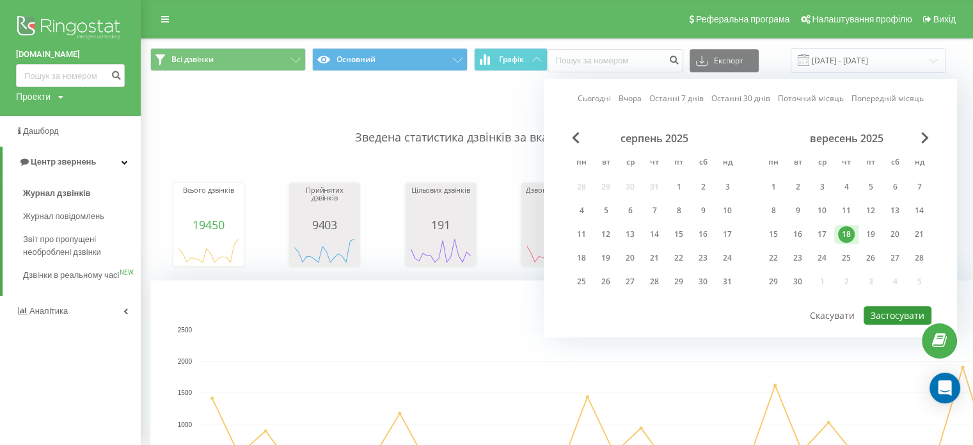
click at [886, 317] on button "Застосувати" at bounding box center [898, 315] width 68 height 19
type input "18.09.2025 - 18.09.2025"
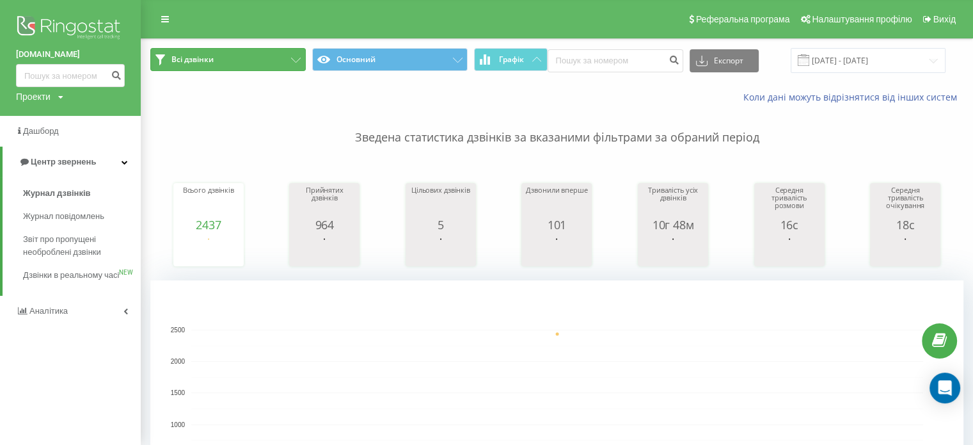
click at [241, 56] on button "Всі дзвінки" at bounding box center [228, 59] width 156 height 23
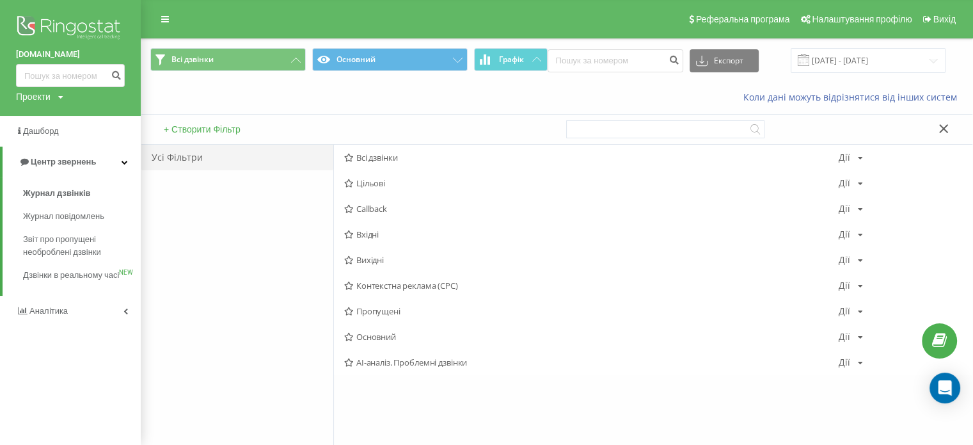
click at [243, 166] on div "Усі Фільтри" at bounding box center [237, 158] width 192 height 26
click at [218, 156] on div "Усі Фільтри" at bounding box center [237, 158] width 192 height 26
click at [365, 154] on span "Всі дзвінки" at bounding box center [591, 157] width 495 height 9
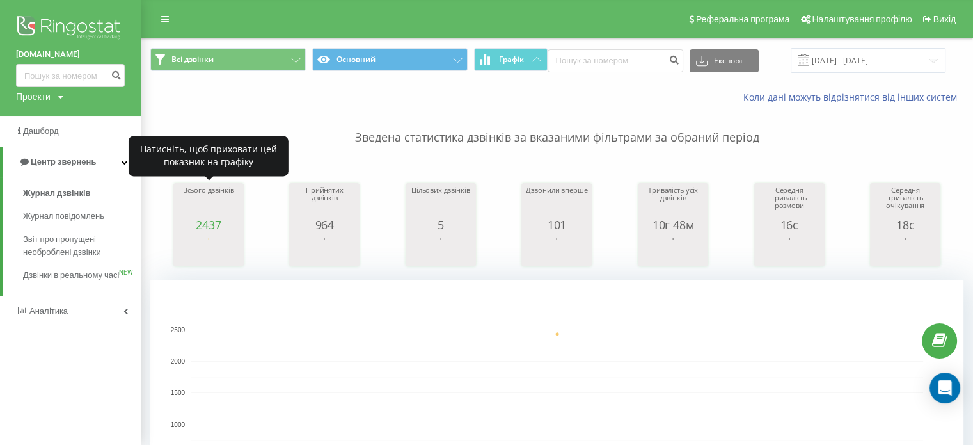
click at [212, 212] on div "Всього дзвінків" at bounding box center [209, 202] width 64 height 32
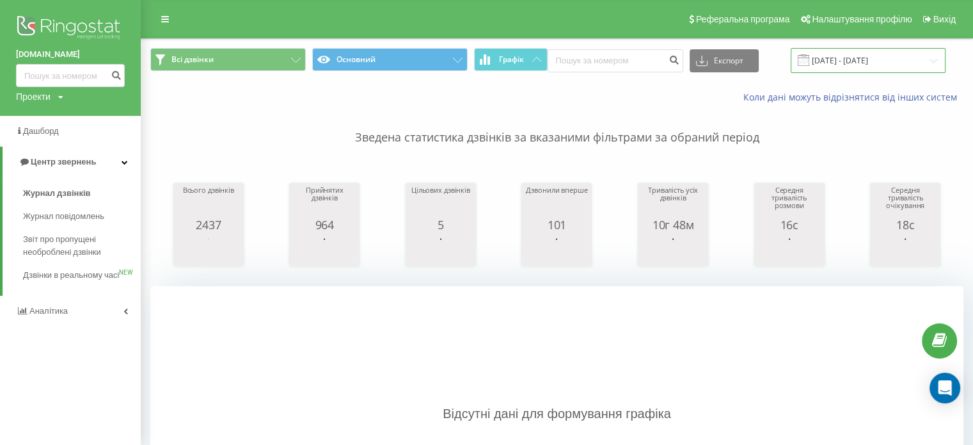
click at [832, 63] on input "18.09.2025 - 18.09.2025" at bounding box center [868, 60] width 155 height 25
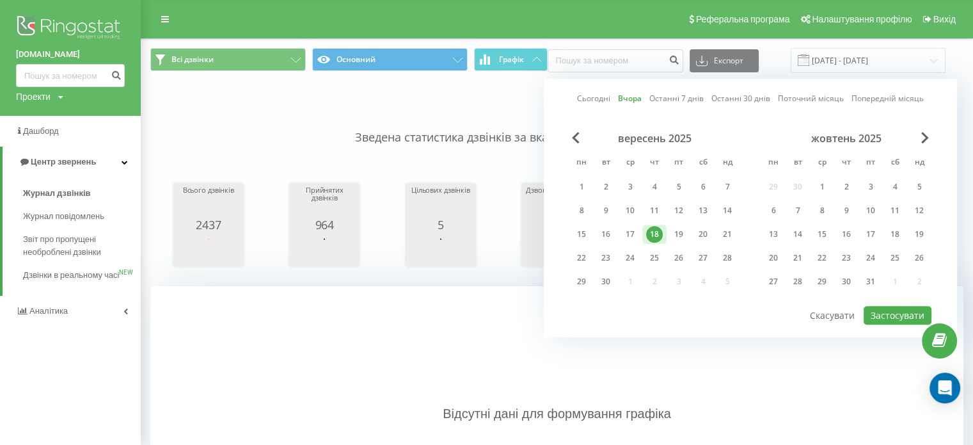
click at [651, 237] on div "18" at bounding box center [654, 234] width 17 height 17
click at [905, 313] on button "Застосувати" at bounding box center [898, 315] width 68 height 19
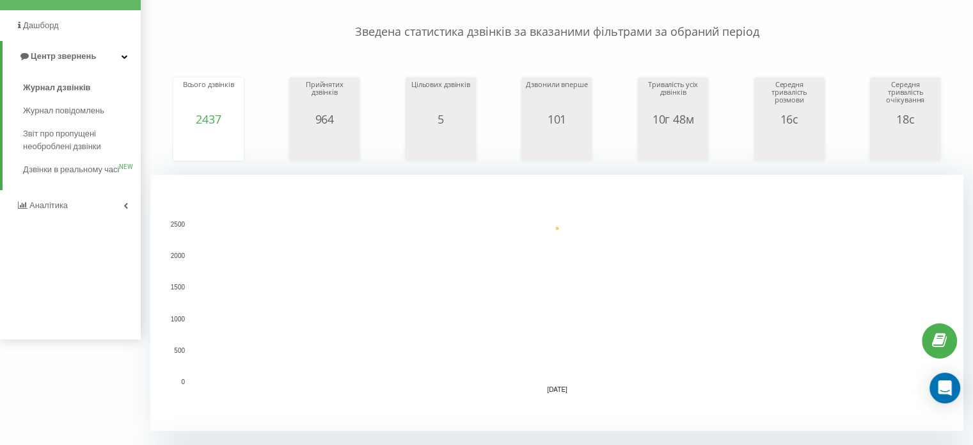
scroll to position [256, 0]
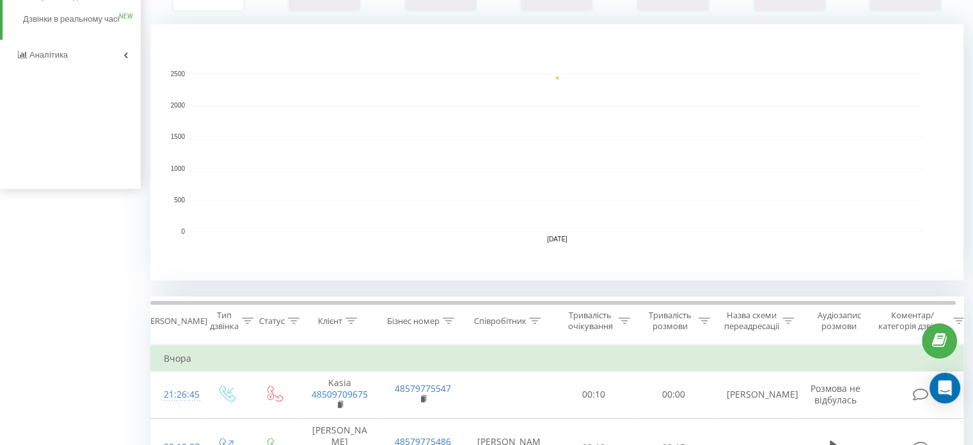
drag, startPoint x: 623, startPoint y: 243, endPoint x: 694, endPoint y: 225, distance: 74.0
click at [630, 240] on rect "A chart." at bounding box center [556, 152] width 813 height 256
drag, startPoint x: 704, startPoint y: 219, endPoint x: 610, endPoint y: 227, distance: 94.3
click at [610, 227] on rect "A chart." at bounding box center [557, 153] width 732 height 158
drag, startPoint x: 579, startPoint y: 223, endPoint x: 576, endPoint y: 235, distance: 12.6
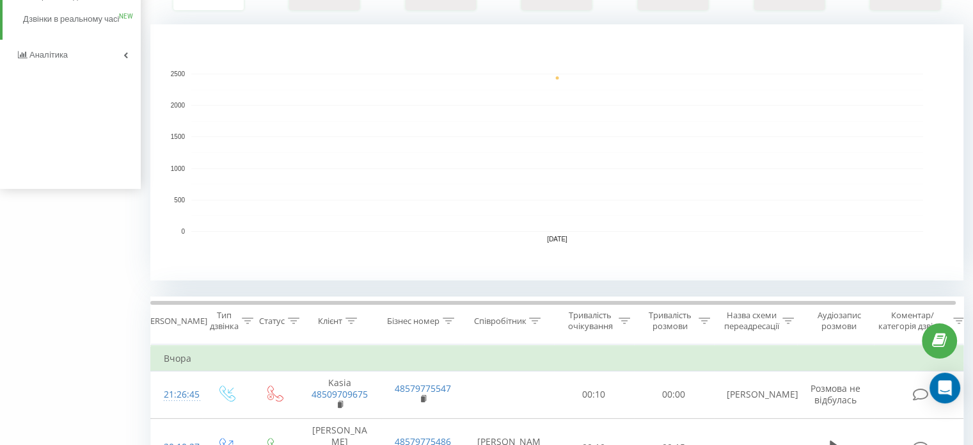
click at [576, 235] on icon "18.09.25 0 500 1000 1500 2000 2500" at bounding box center [556, 152] width 813 height 256
drag, startPoint x: 348, startPoint y: 141, endPoint x: 349, endPoint y: 189, distance: 48.0
click at [349, 189] on rect "A chart." at bounding box center [557, 153] width 732 height 158
drag, startPoint x: 309, startPoint y: 162, endPoint x: 389, endPoint y: 192, distance: 85.5
click at [339, 182] on rect "A chart." at bounding box center [557, 153] width 732 height 158
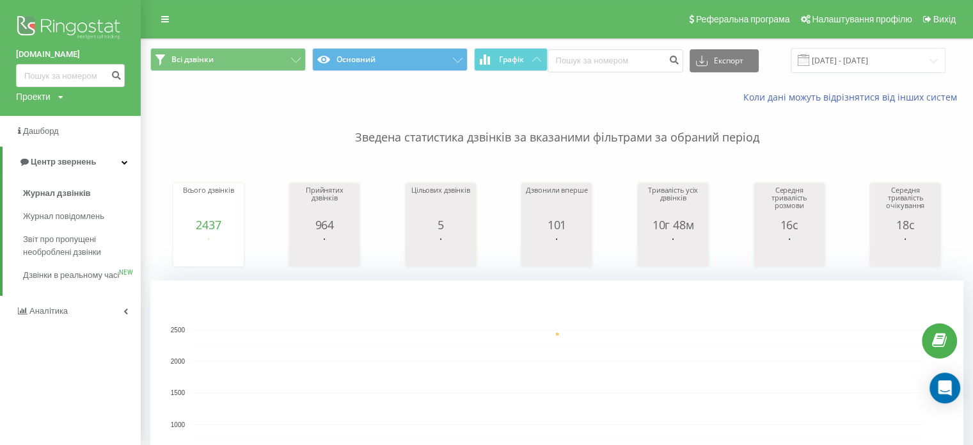
scroll to position [0, 0]
click at [103, 161] on link "Центр звернень" at bounding box center [72, 162] width 138 height 31
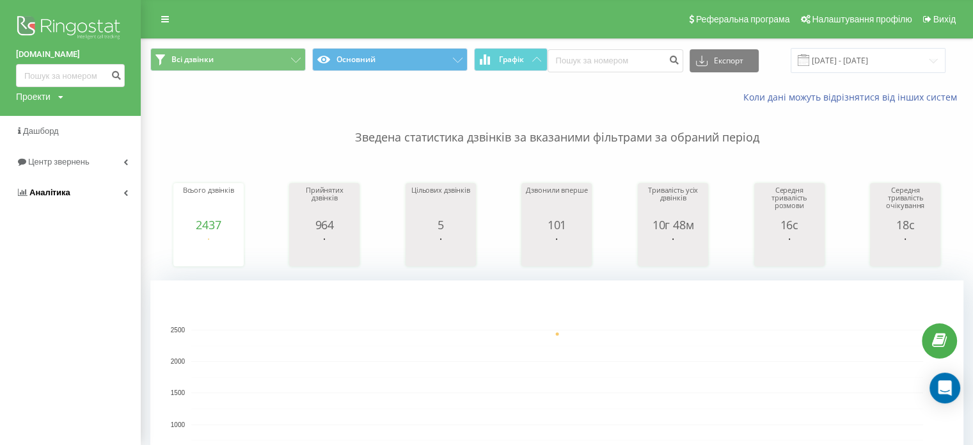
click at [61, 189] on span "Аналiтика" at bounding box center [49, 193] width 41 height 10
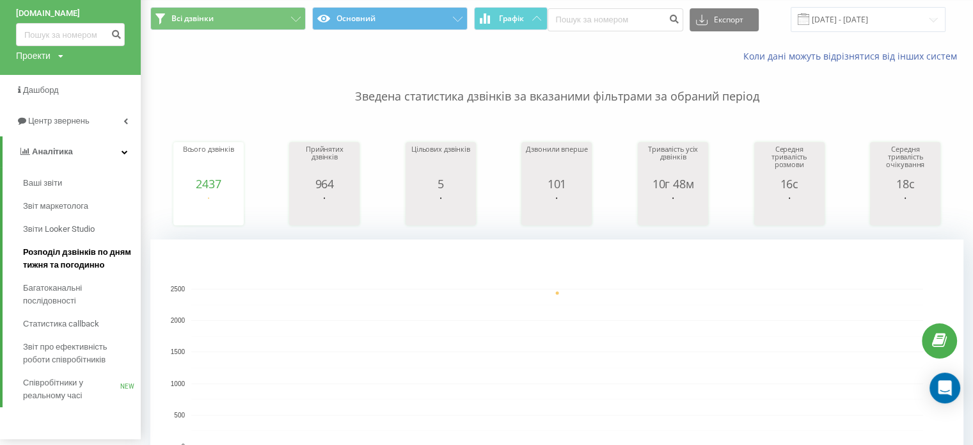
scroll to position [64, 0]
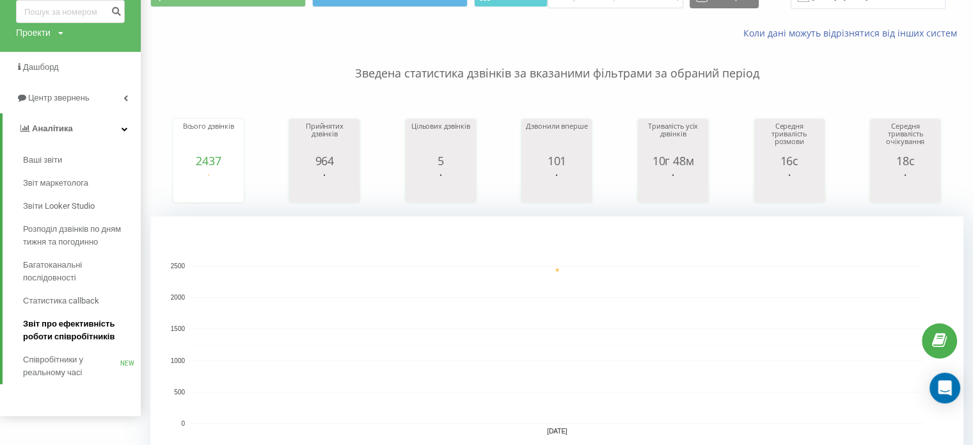
click at [82, 326] on span "Звіт про ефективність роботи співробітників" at bounding box center [78, 330] width 111 height 26
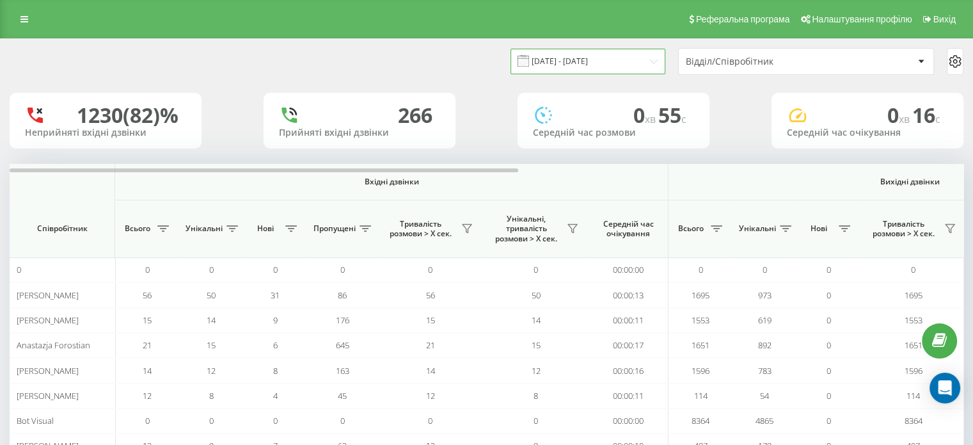
click at [632, 63] on input "[DATE] - [DATE]" at bounding box center [588, 61] width 155 height 25
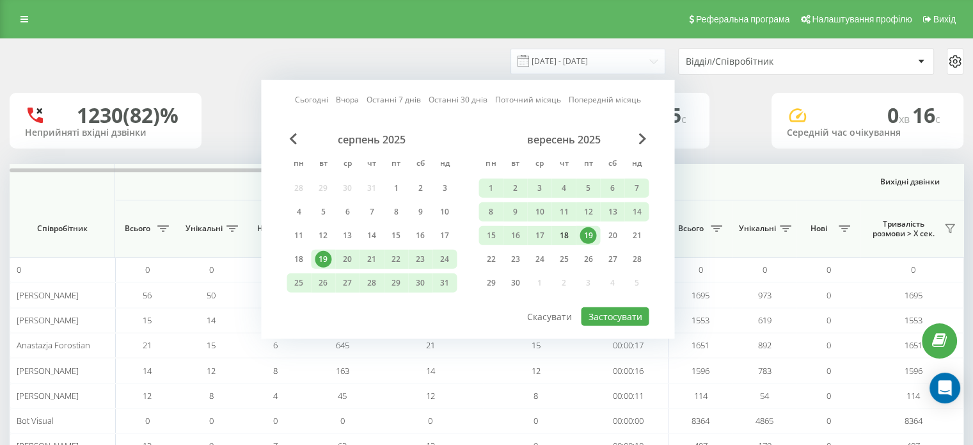
click at [569, 238] on div "18" at bounding box center [563, 235] width 17 height 17
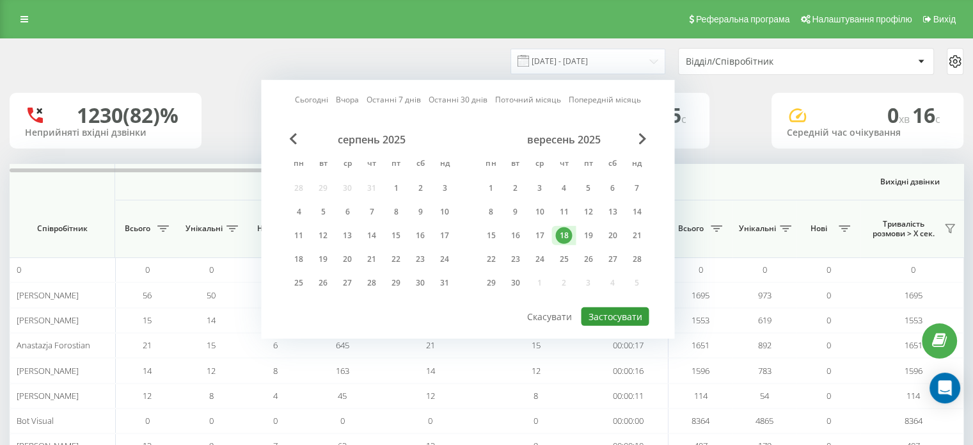
click at [602, 312] on button "Застосувати" at bounding box center [615, 316] width 68 height 19
type input "[DATE] - [DATE]"
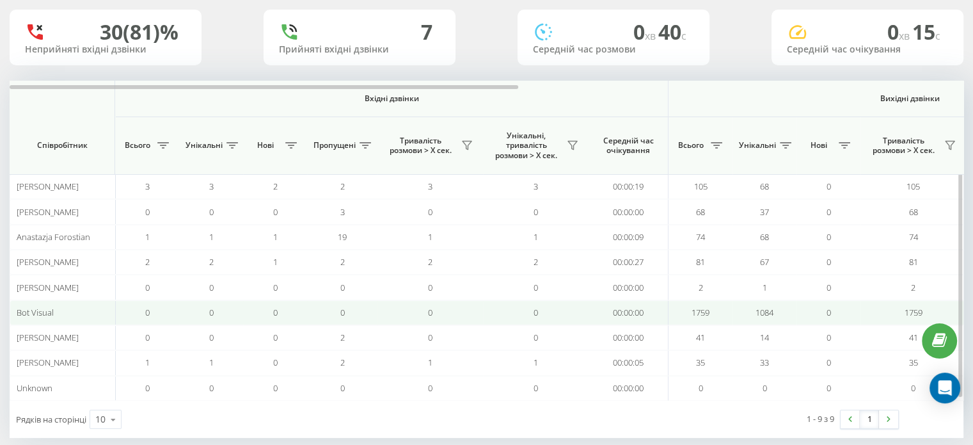
scroll to position [99, 0]
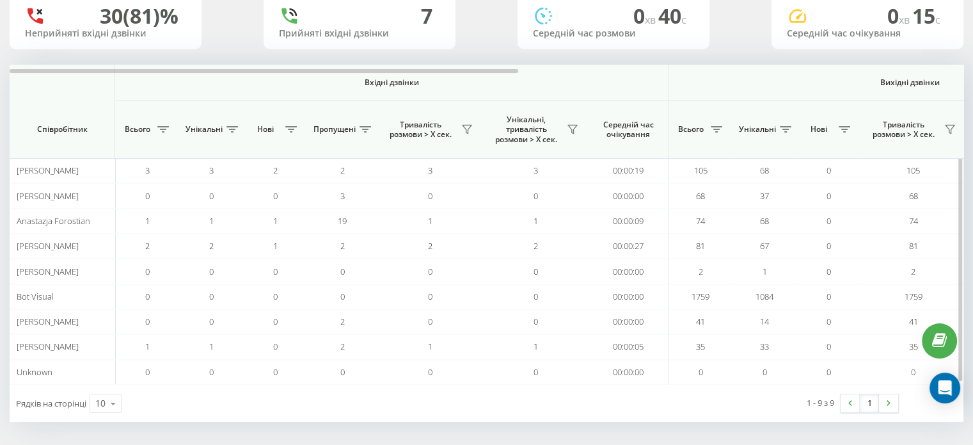
drag, startPoint x: 795, startPoint y: 80, endPoint x: 712, endPoint y: 80, distance: 82.6
click at [712, 80] on span "Вихідні дзвінки" at bounding box center [910, 82] width 423 height 10
drag, startPoint x: 962, startPoint y: 360, endPoint x: 967, endPoint y: 371, distance: 12.0
click at [972, 411] on div "18.09.2025 - 18.09.2025 Відділ/Співробітник 30 (81)% Неприйняті вхідні дзвінки …" at bounding box center [486, 193] width 973 height 508
drag, startPoint x: 960, startPoint y: 363, endPoint x: 969, endPoint y: 408, distance: 45.7
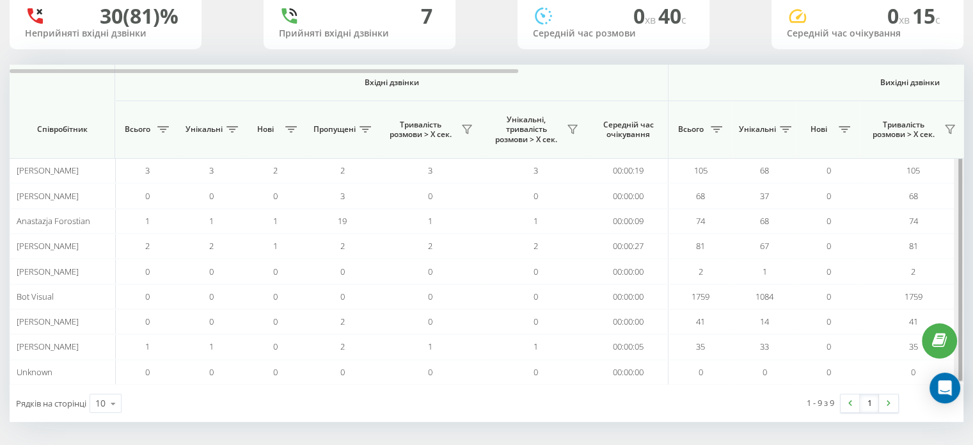
click at [969, 408] on div "18.09.2025 - 18.09.2025 Відділ/Співробітник 30 (81)% Неприйняті вхідні дзвінки …" at bounding box center [486, 193] width 973 height 508
drag, startPoint x: 958, startPoint y: 170, endPoint x: 962, endPoint y: 213, distance: 43.1
click at [965, 216] on div "18.09.2025 - 18.09.2025 Відділ/Співробітник 30 (81)% Неприйняті вхідні дзвінки …" at bounding box center [486, 193] width 973 height 508
drag, startPoint x: 960, startPoint y: 180, endPoint x: 961, endPoint y: 217, distance: 37.1
click at [961, 217] on div at bounding box center [961, 223] width 4 height 316
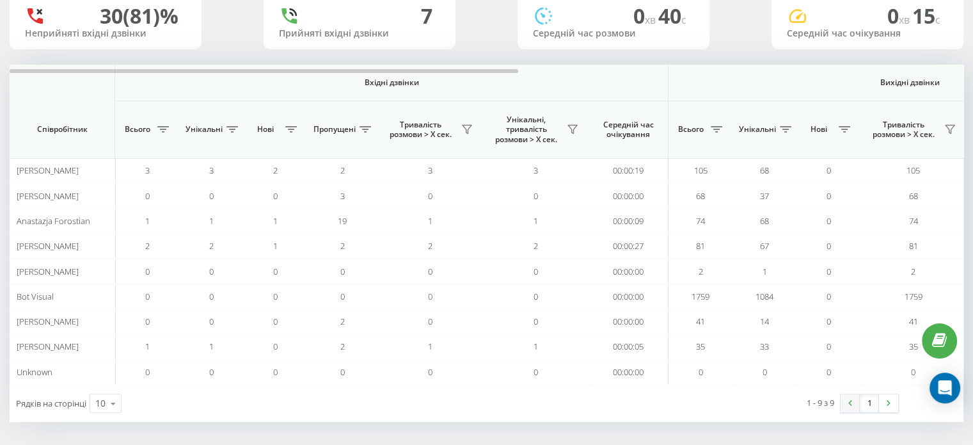
click at [845, 403] on link at bounding box center [850, 403] width 19 height 18
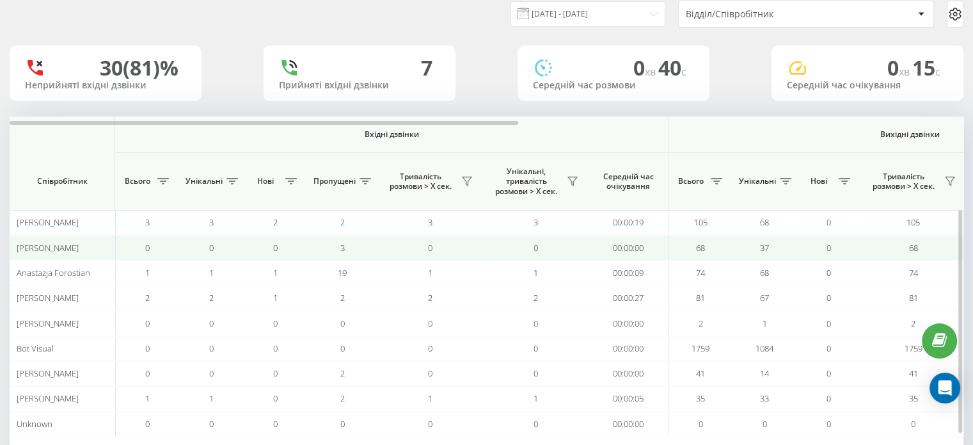
scroll to position [99, 0]
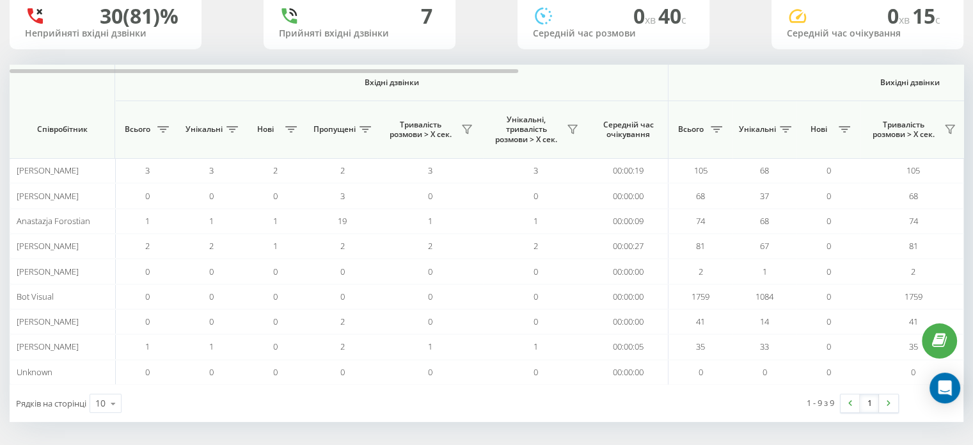
drag, startPoint x: 291, startPoint y: 398, endPoint x: 362, endPoint y: 396, distance: 71.7
click at [362, 396] on div "Рядків на сторінці 10 10 25 50 100" at bounding box center [248, 403] width 477 height 37
drag, startPoint x: 348, startPoint y: 413, endPoint x: 400, endPoint y: 414, distance: 51.9
click at [400, 414] on div "Рядків на сторінці 10 10 25 50 100" at bounding box center [248, 403] width 477 height 37
drag, startPoint x: 401, startPoint y: 406, endPoint x: 460, endPoint y: 411, distance: 59.7
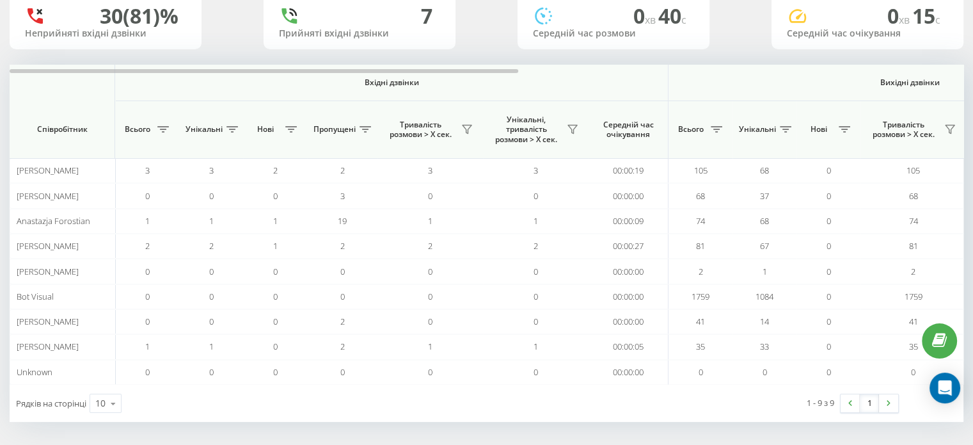
click at [460, 411] on div "Рядків на сторінці 10 10 25 50 100" at bounding box center [248, 403] width 477 height 37
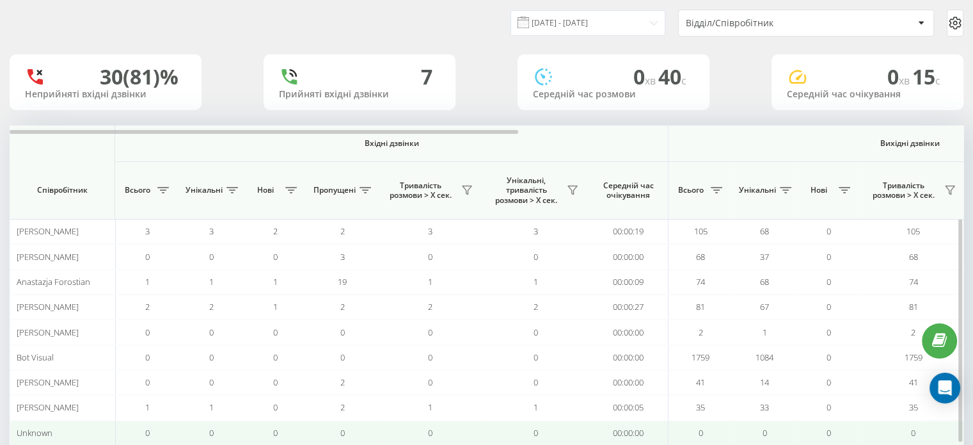
scroll to position [0, 0]
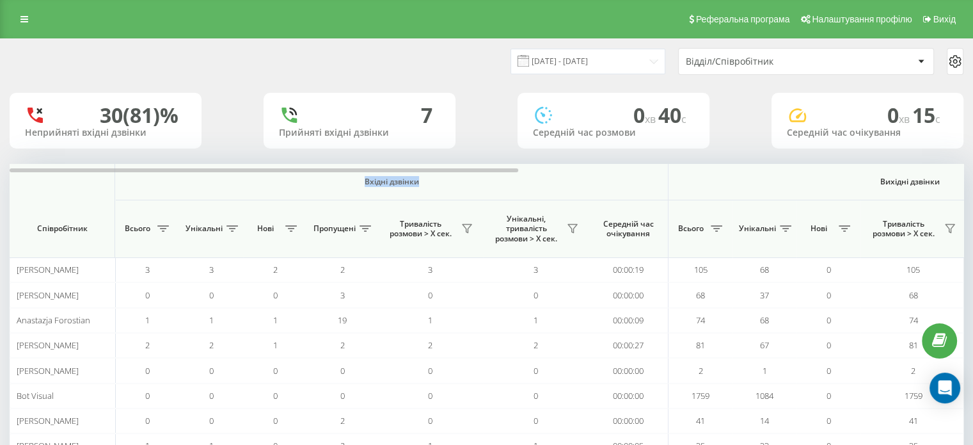
drag, startPoint x: 444, startPoint y: 168, endPoint x: 690, endPoint y: 151, distance: 246.3
click at [690, 151] on div "18.09.2025 - 18.09.2025 Відділ/Співробітник 30 (81)% Неприйняті вхідні дзвінки …" at bounding box center [487, 280] width 954 height 482
click at [397, 174] on th "Вхідні дзвінки" at bounding box center [392, 182] width 554 height 36
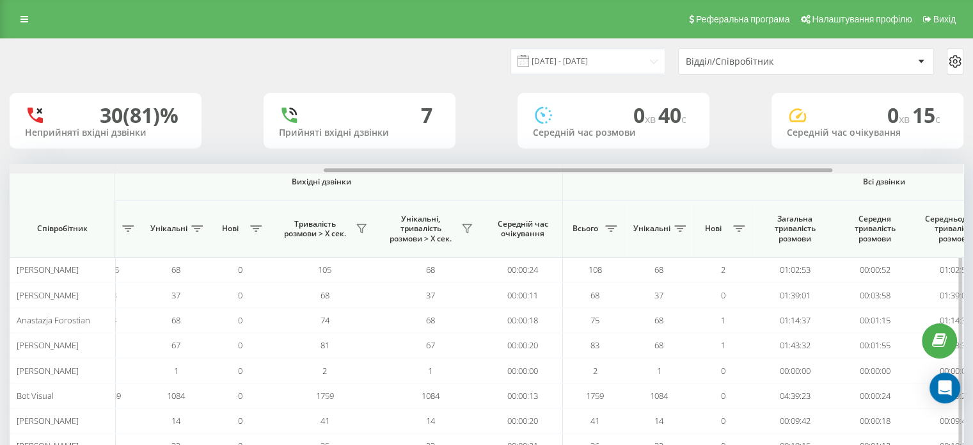
scroll to position [0, 641]
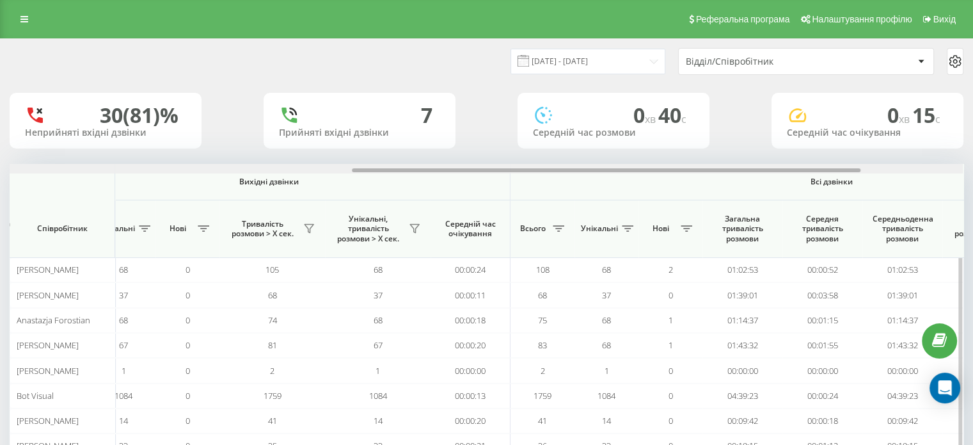
drag, startPoint x: 400, startPoint y: 171, endPoint x: 743, endPoint y: 164, distance: 343.1
click at [743, 164] on div at bounding box center [487, 169] width 954 height 10
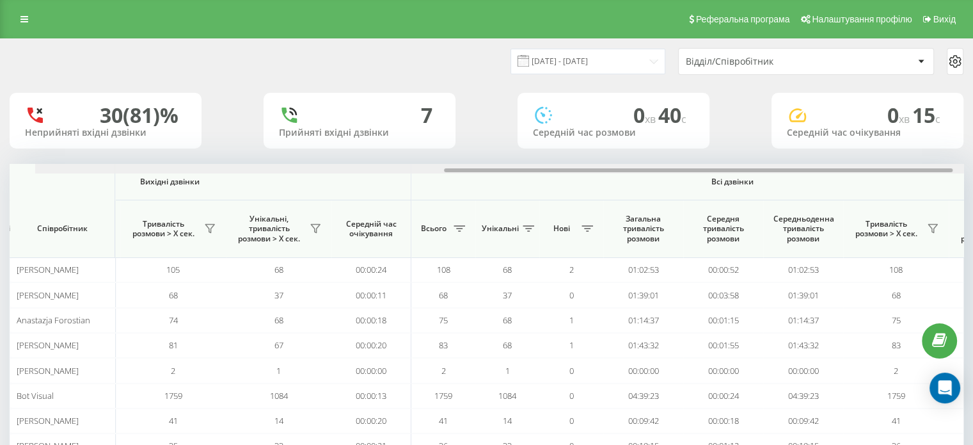
scroll to position [0, 765]
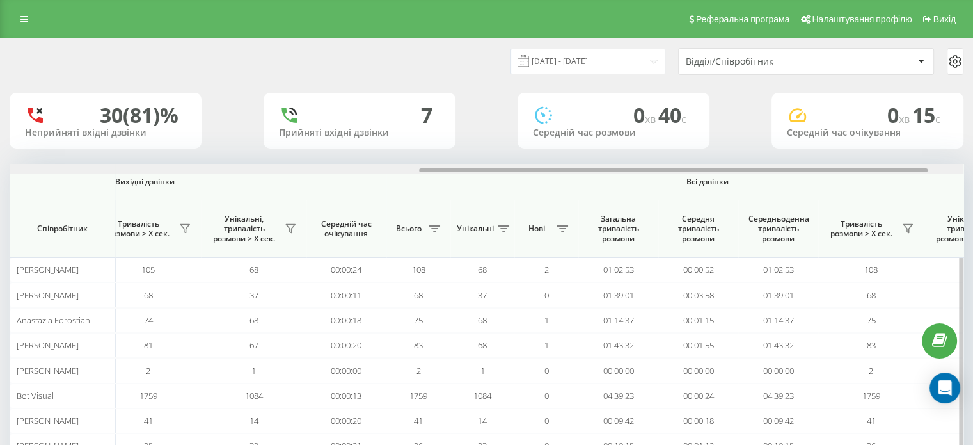
drag, startPoint x: 745, startPoint y: 170, endPoint x: 811, endPoint y: 169, distance: 66.6
click at [811, 169] on div at bounding box center [673, 170] width 509 height 4
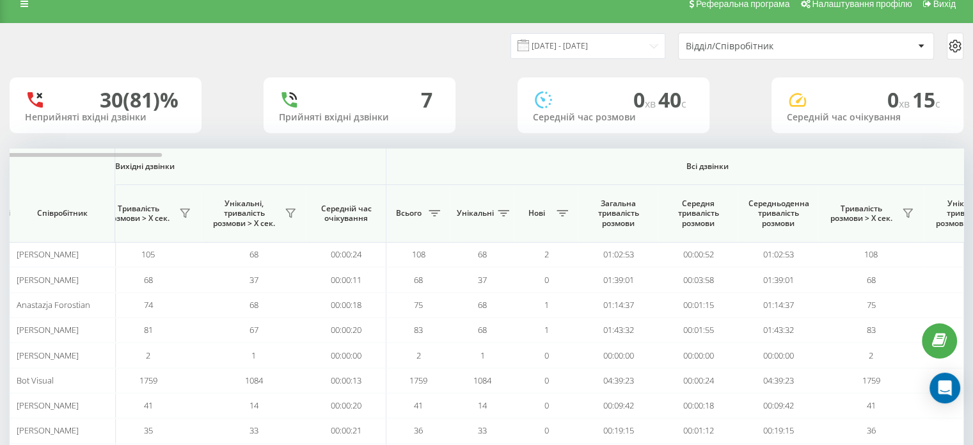
scroll to position [0, 0]
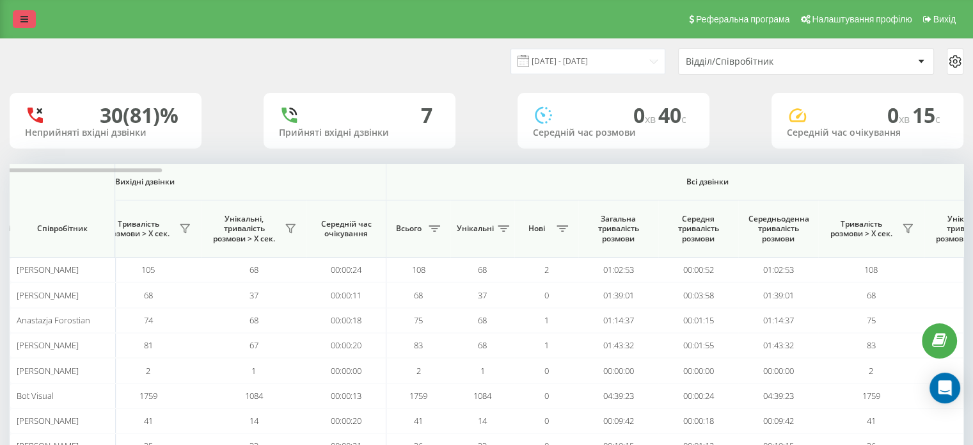
click at [22, 17] on icon at bounding box center [24, 19] width 8 height 9
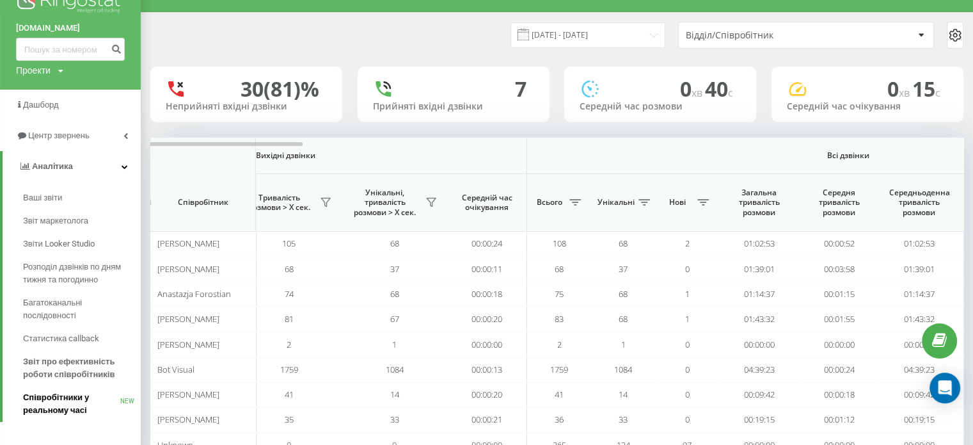
scroll to position [99, 0]
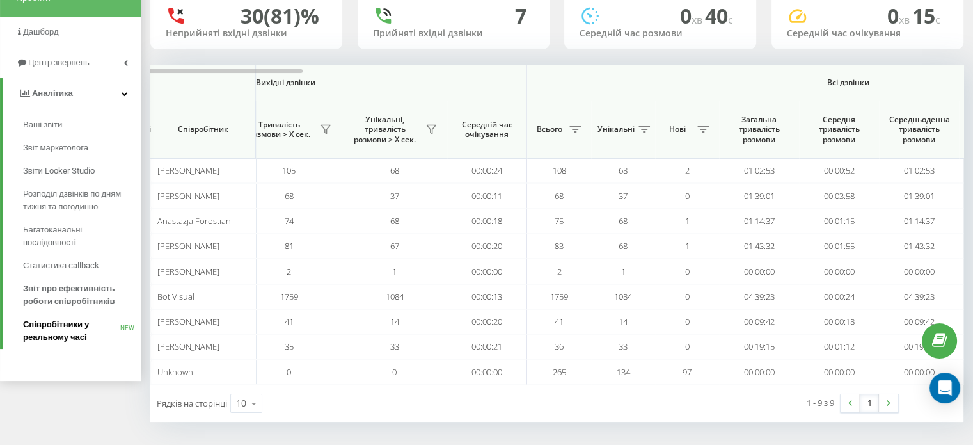
click at [77, 322] on span "Співробітники у реальному часі" at bounding box center [71, 331] width 97 height 26
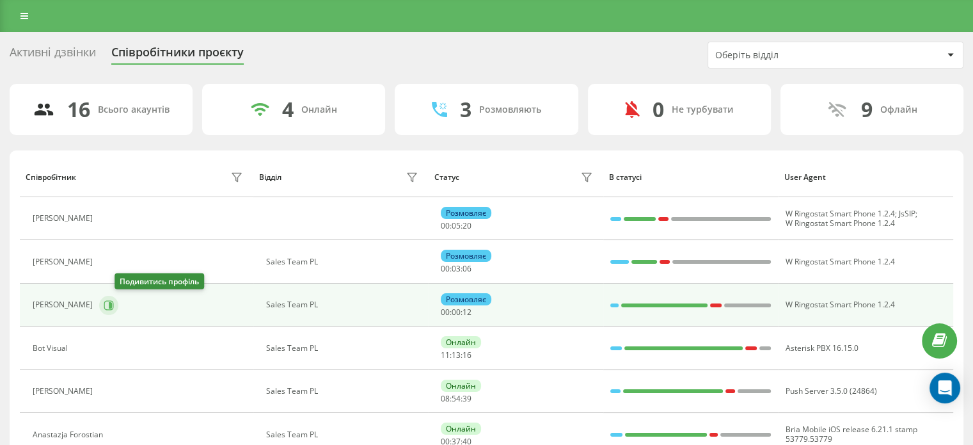
click at [114, 305] on icon at bounding box center [109, 305] width 10 height 10
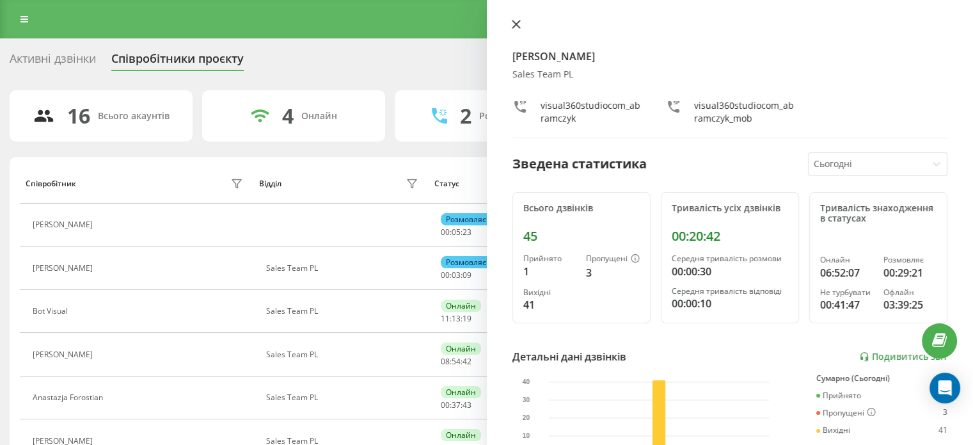
click at [522, 24] on button at bounding box center [516, 25] width 17 height 12
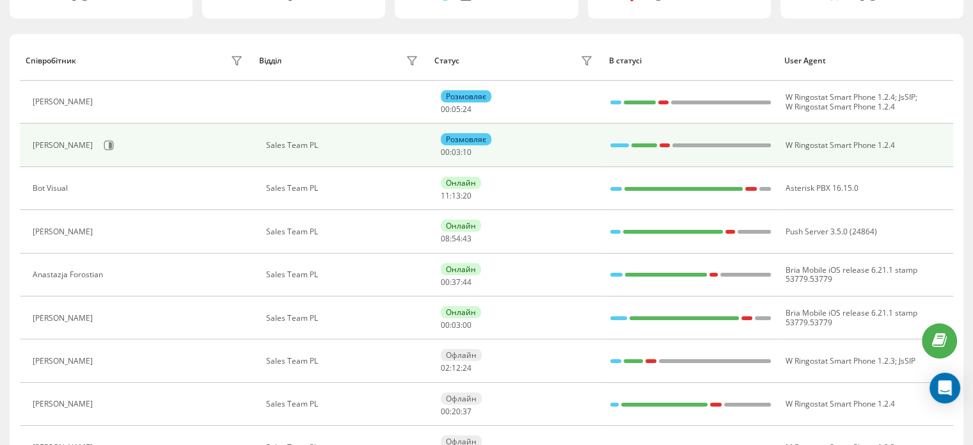
scroll to position [128, 0]
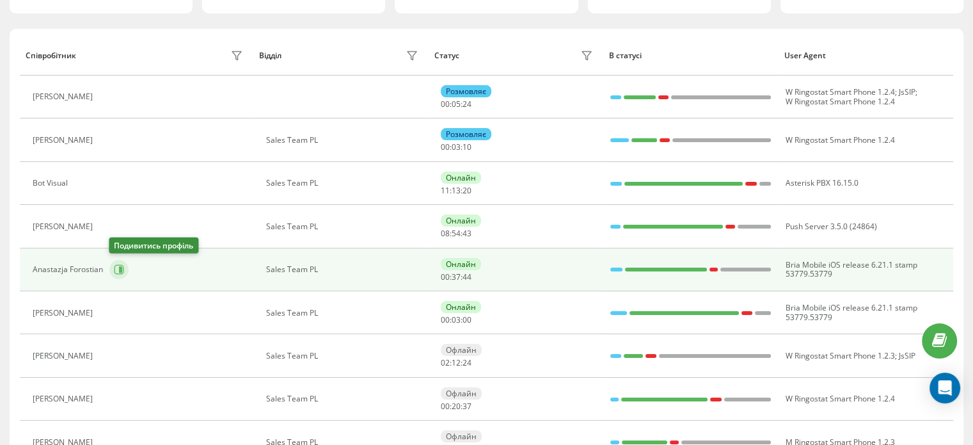
click at [112, 273] on button at bounding box center [118, 269] width 19 height 19
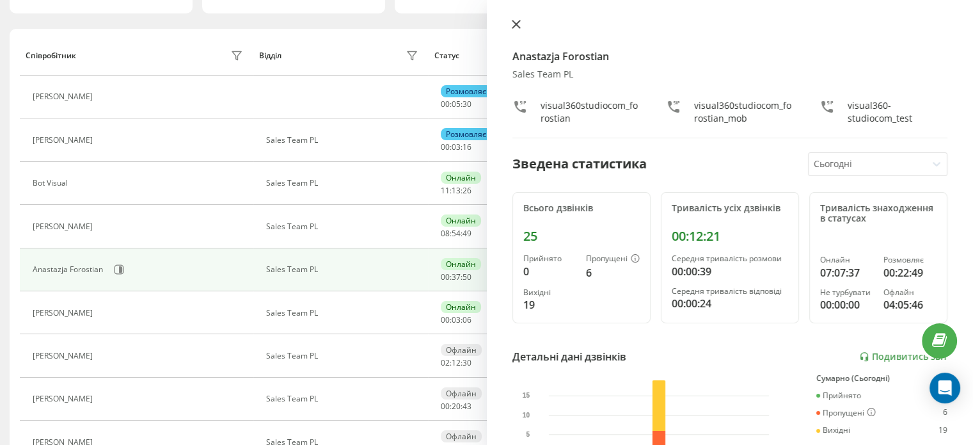
click at [520, 22] on icon at bounding box center [516, 24] width 9 height 9
